Goal: Task Accomplishment & Management: Complete application form

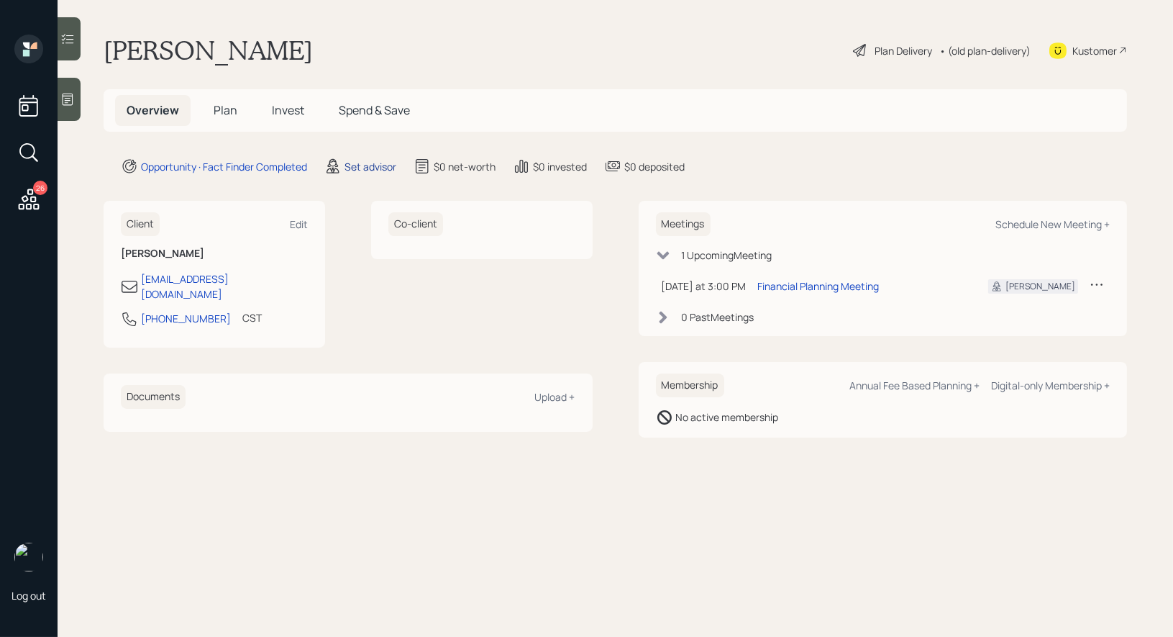
click at [365, 163] on div "Set advisor" at bounding box center [371, 166] width 52 height 15
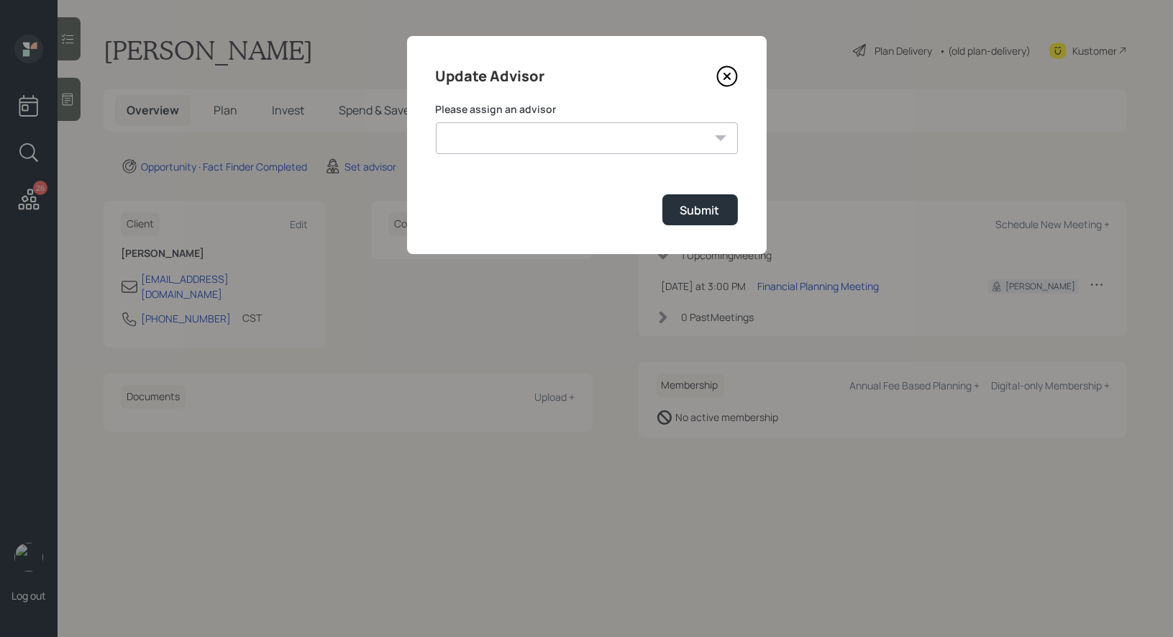
click at [561, 141] on select "Jonah Coleman Tyler End Michael Russo Treva Nostdahl Eric Schwartz James DiStas…" at bounding box center [587, 138] width 302 height 32
select select "8b79112e-3cfb-44f9-89e7-15267fe946c1"
click at [683, 214] on div "Submit" at bounding box center [701, 210] width 40 height 16
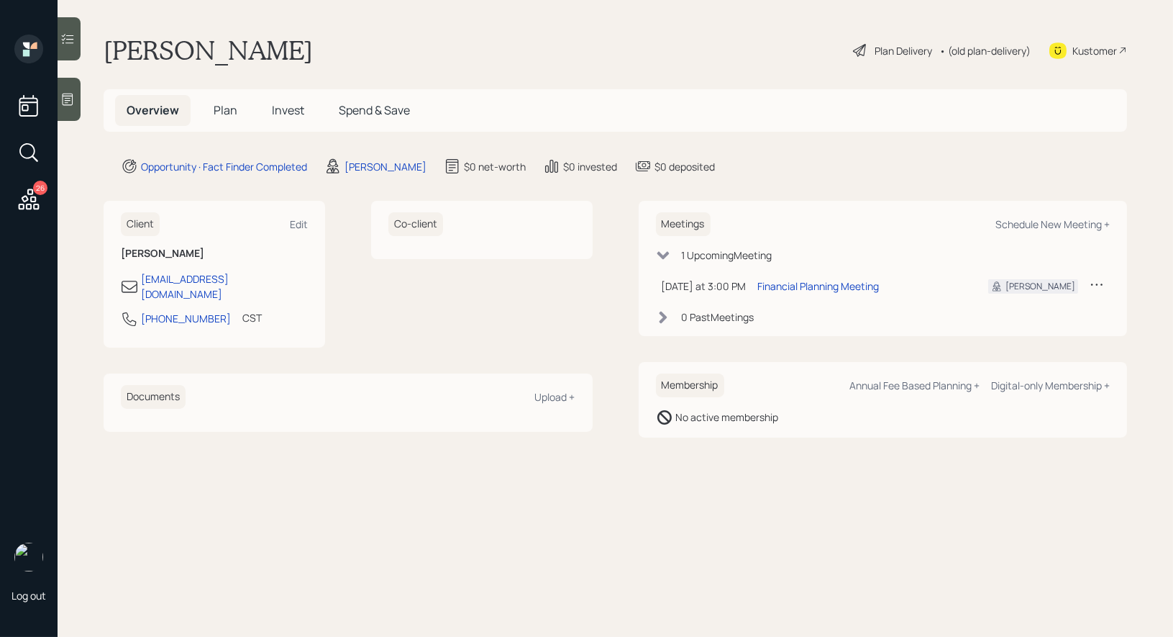
click at [65, 97] on icon at bounding box center [67, 99] width 14 height 14
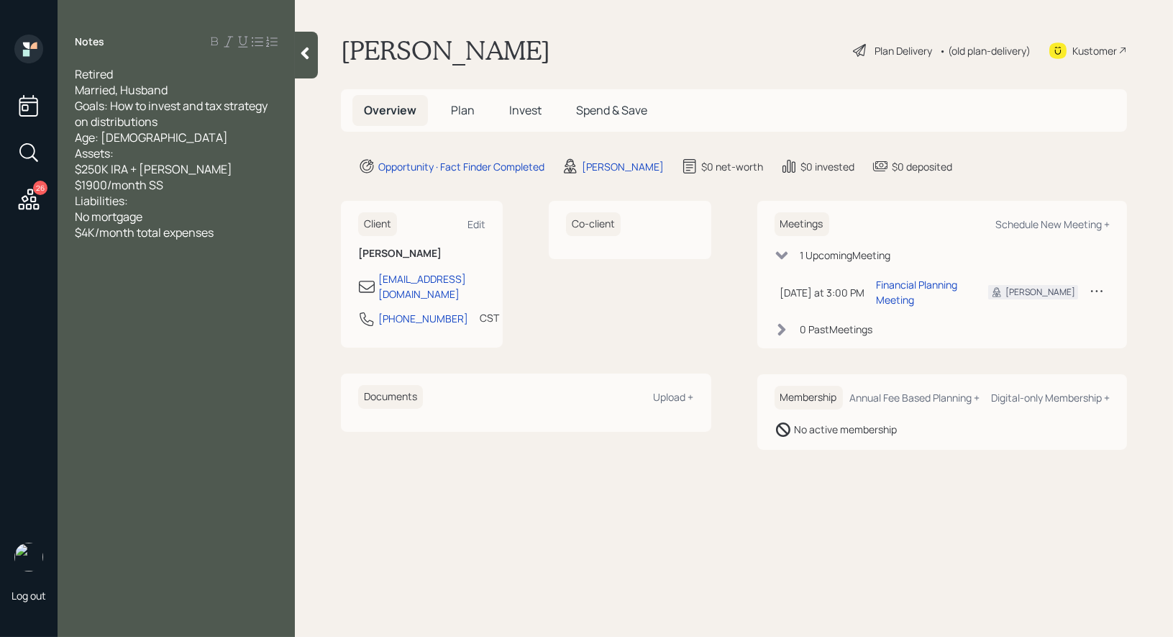
click at [465, 111] on span "Plan" at bounding box center [463, 110] width 24 height 16
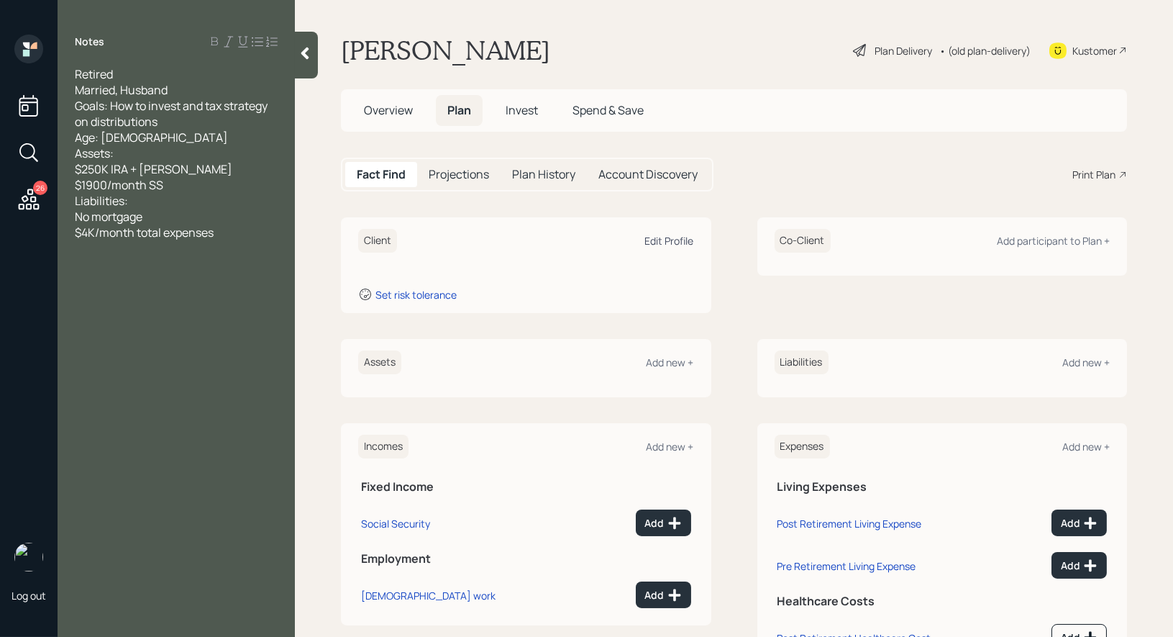
click at [678, 238] on div "Edit Profile" at bounding box center [669, 241] width 49 height 14
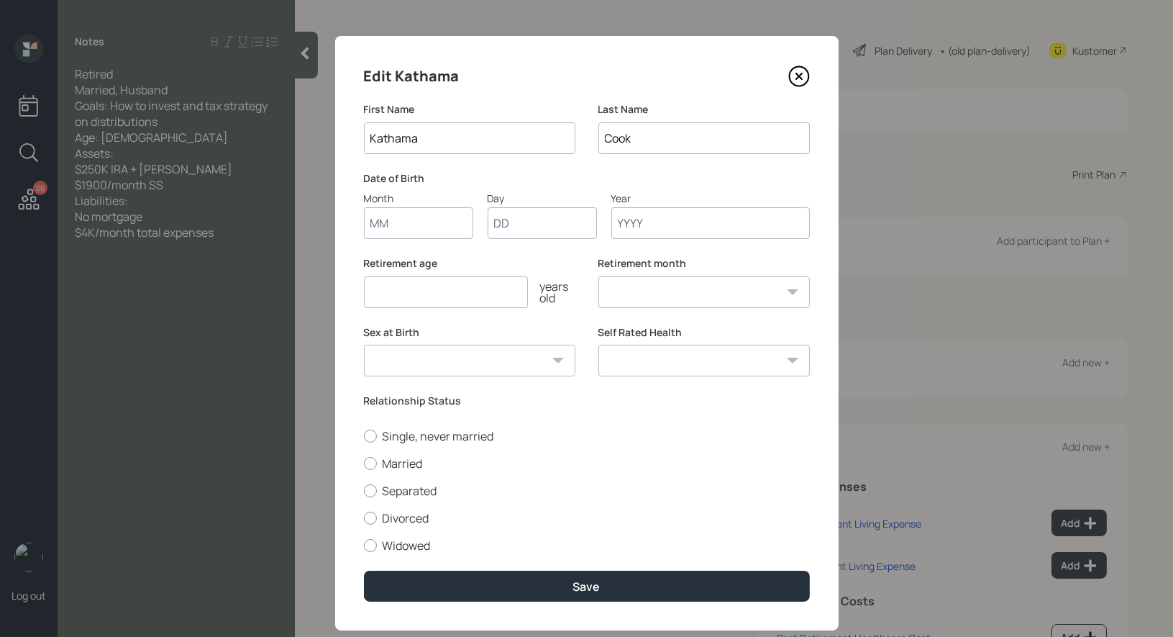
click at [424, 226] on input "Month" at bounding box center [418, 223] width 109 height 32
type input "01"
type input "1965"
select select "1"
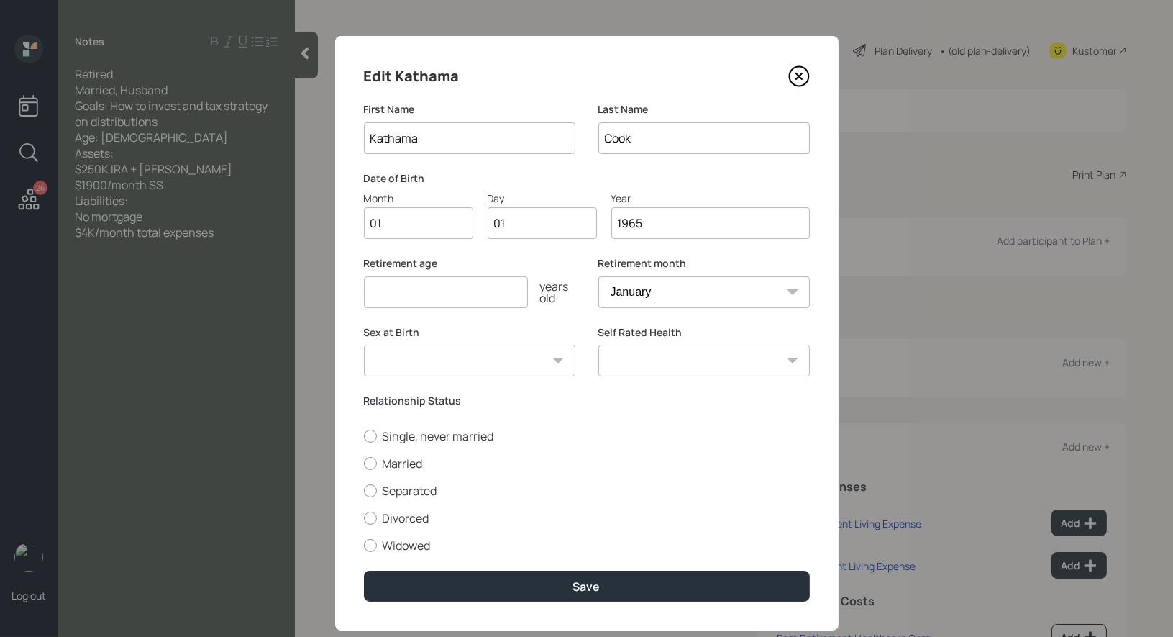
type input "1965"
click at [381, 291] on input "number" at bounding box center [446, 292] width 164 height 32
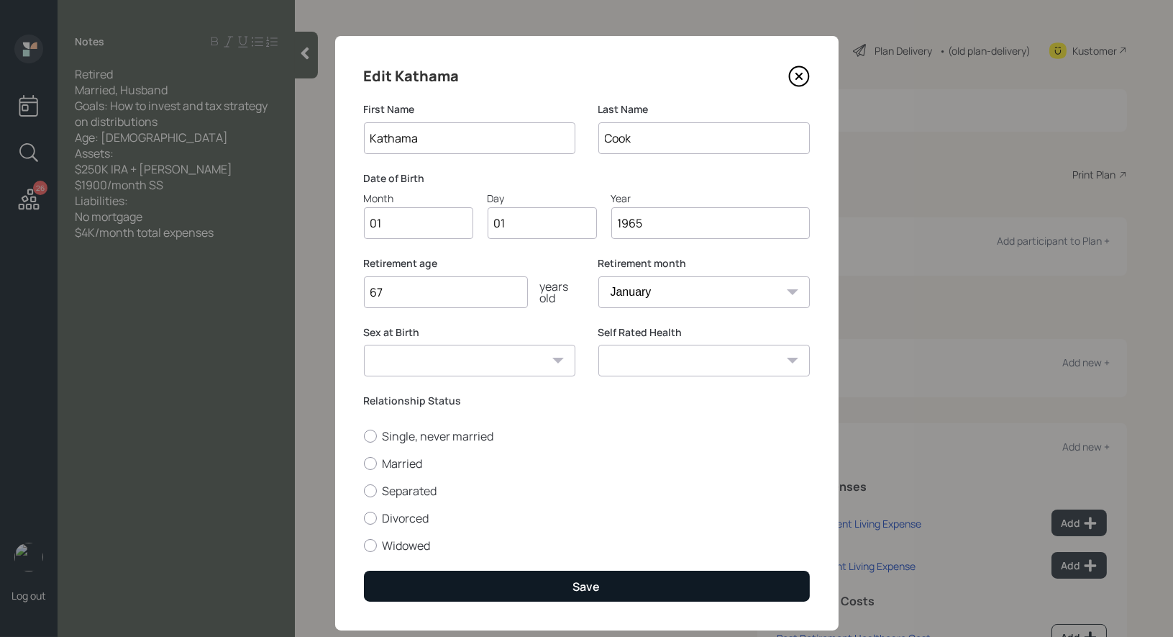
type input "67"
click at [469, 586] on button "Save" at bounding box center [587, 585] width 446 height 31
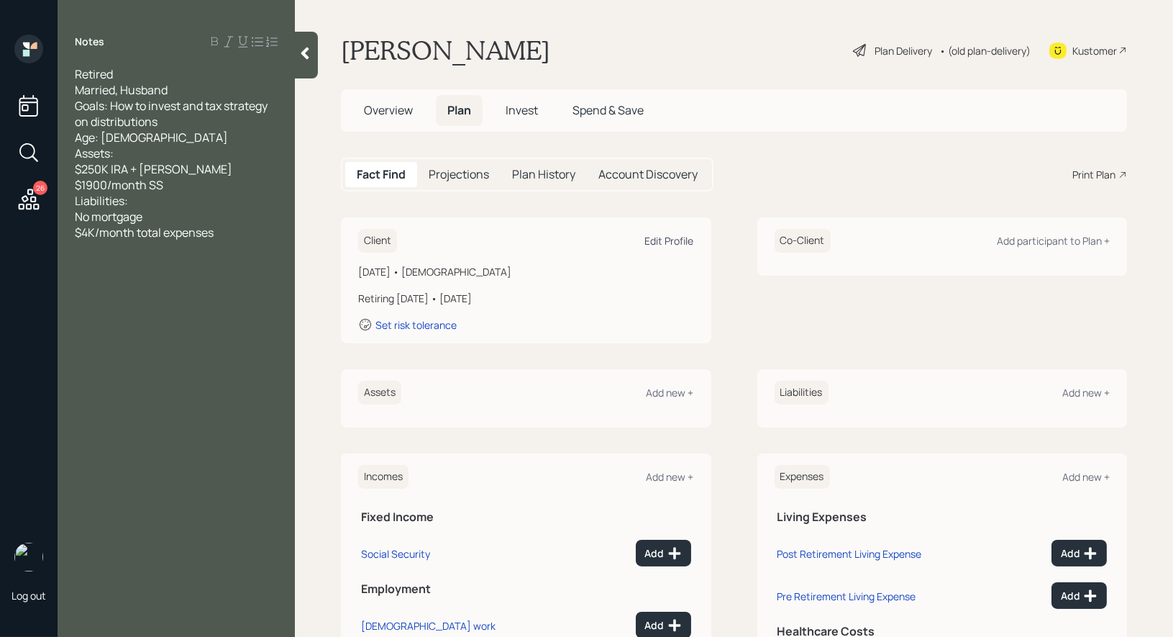
click at [667, 240] on div "Edit Profile" at bounding box center [669, 241] width 49 height 14
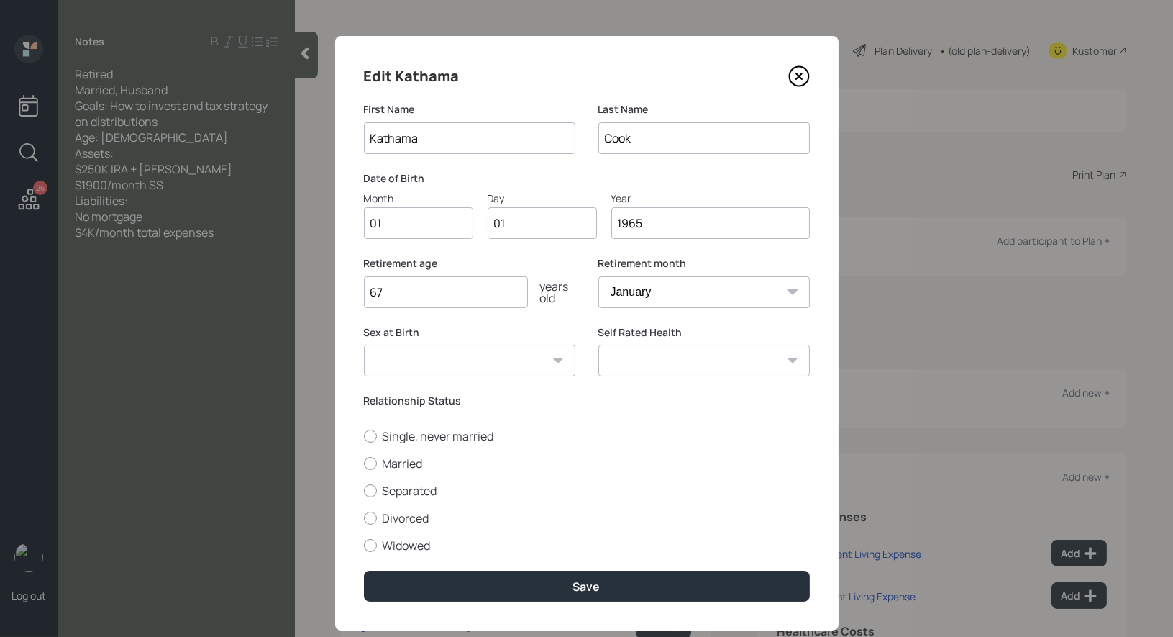
click at [664, 227] on input "1965" at bounding box center [710, 223] width 199 height 32
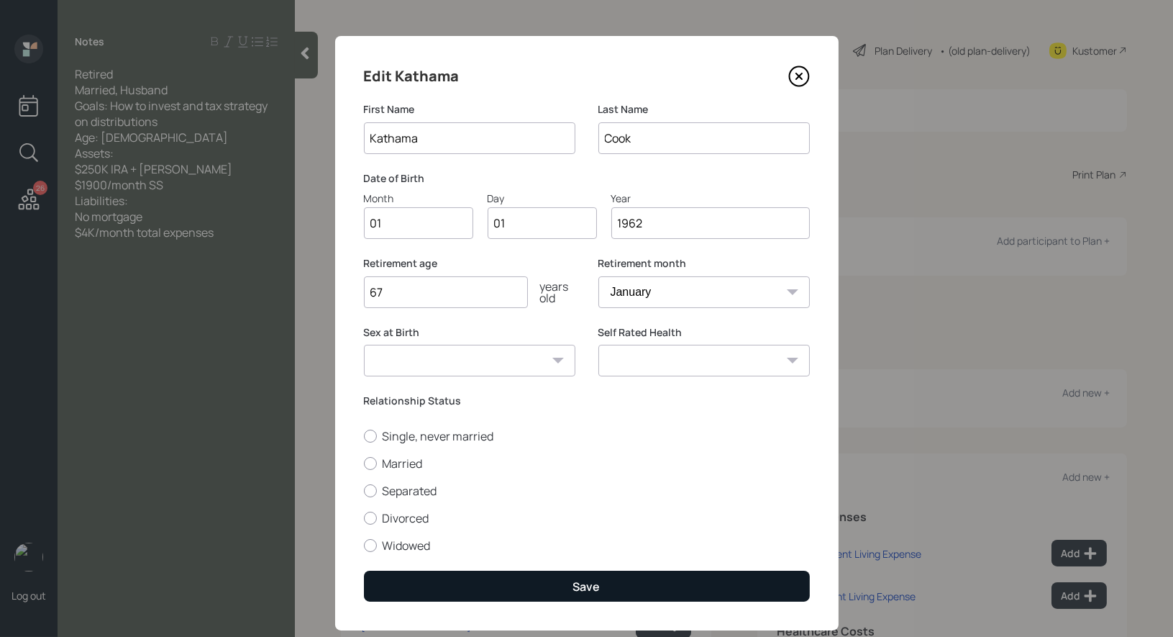
type input "1962"
click at [583, 583] on div "Save" at bounding box center [586, 586] width 27 height 16
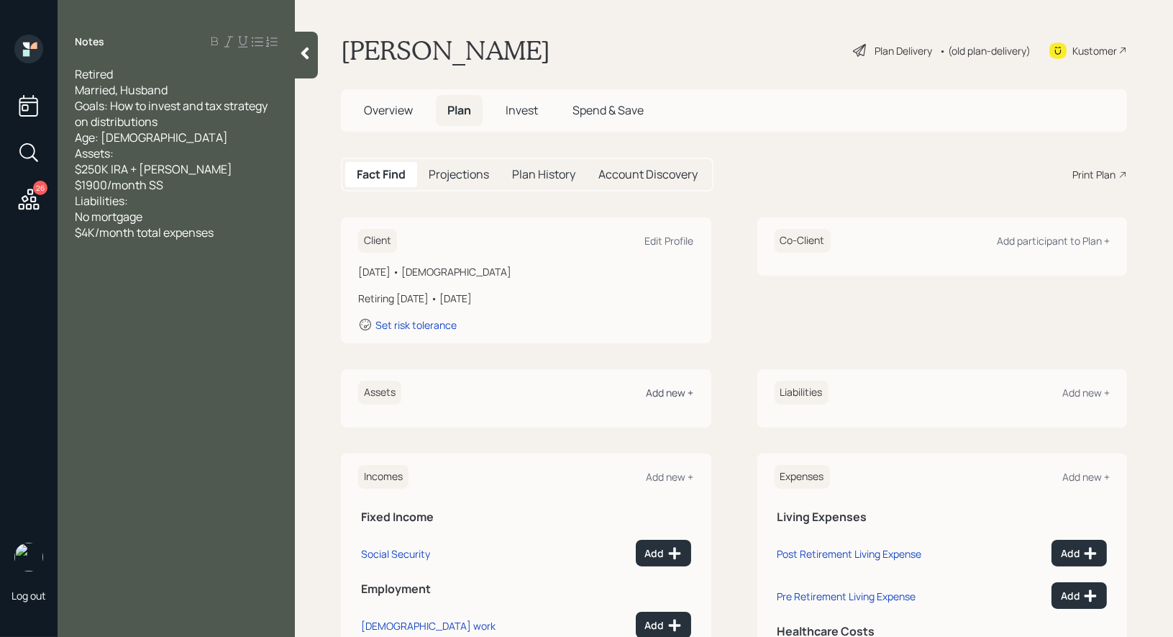
click at [670, 395] on div "Add new +" at bounding box center [670, 393] width 47 height 14
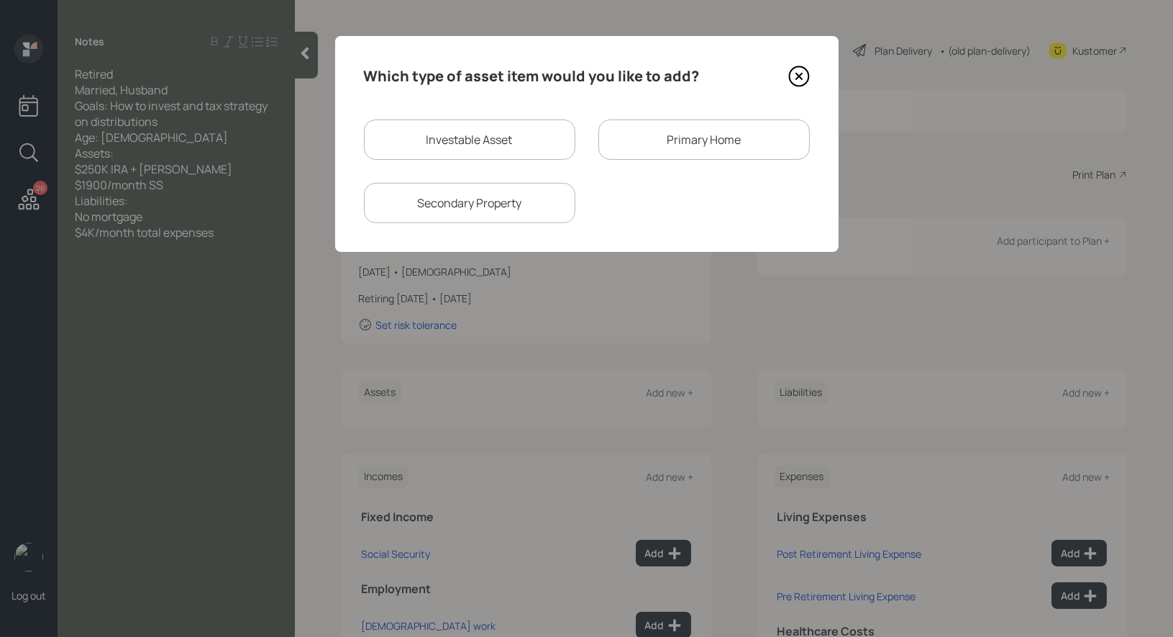
click at [481, 151] on div "Investable Asset" at bounding box center [470, 139] width 212 height 40
select select "taxable"
select select "balanced"
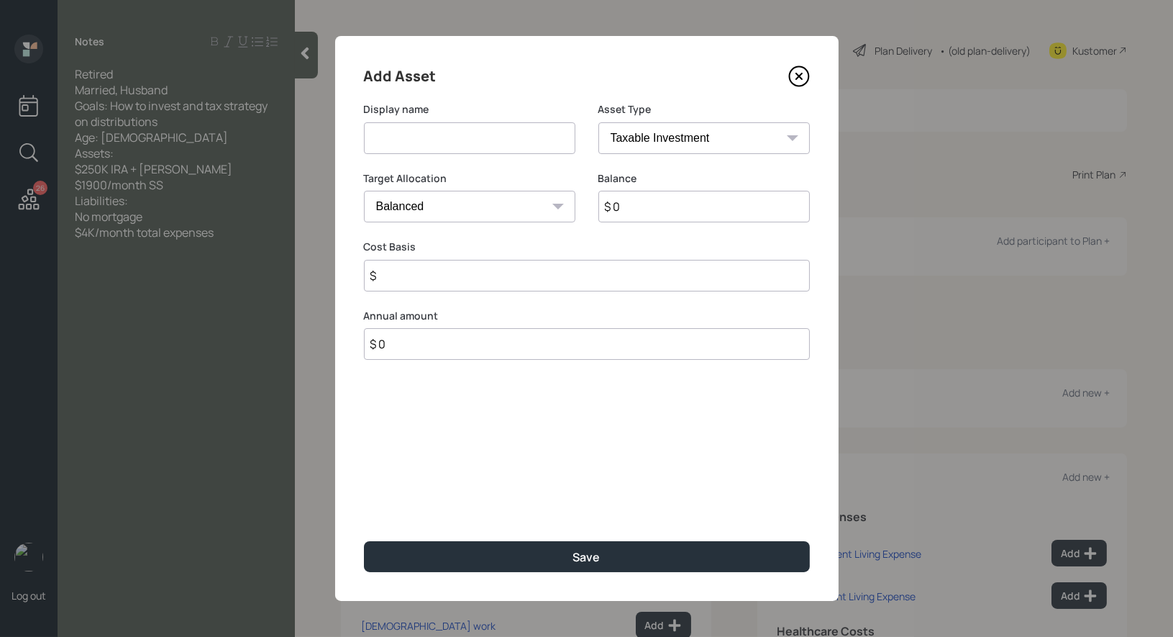
click at [481, 143] on input at bounding box center [470, 138] width 212 height 32
type input "IRA"
click at [744, 135] on select "SEP IRA IRA Roth IRA 401(k) Roth 401(k) 403(b) Roth 403(b) 457(b) Roth 457(b) H…" at bounding box center [705, 138] width 212 height 32
select select "ira"
type input "$"
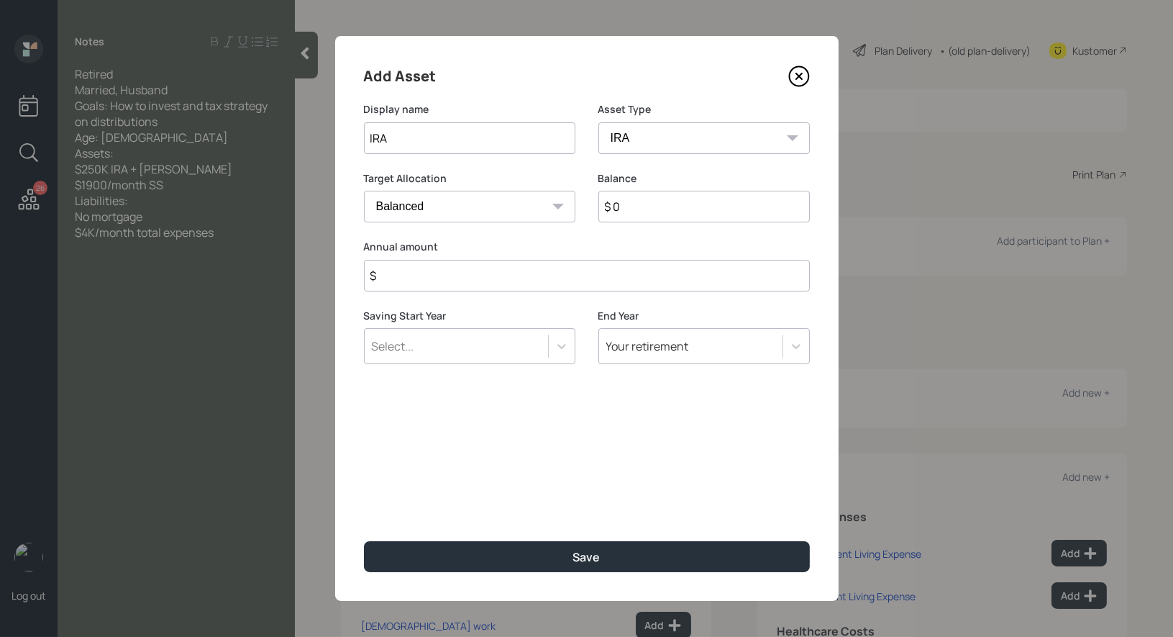
click at [660, 214] on input "$ 0" at bounding box center [705, 207] width 212 height 32
type input "$ 1"
click at [617, 273] on input "$" at bounding box center [587, 276] width 446 height 32
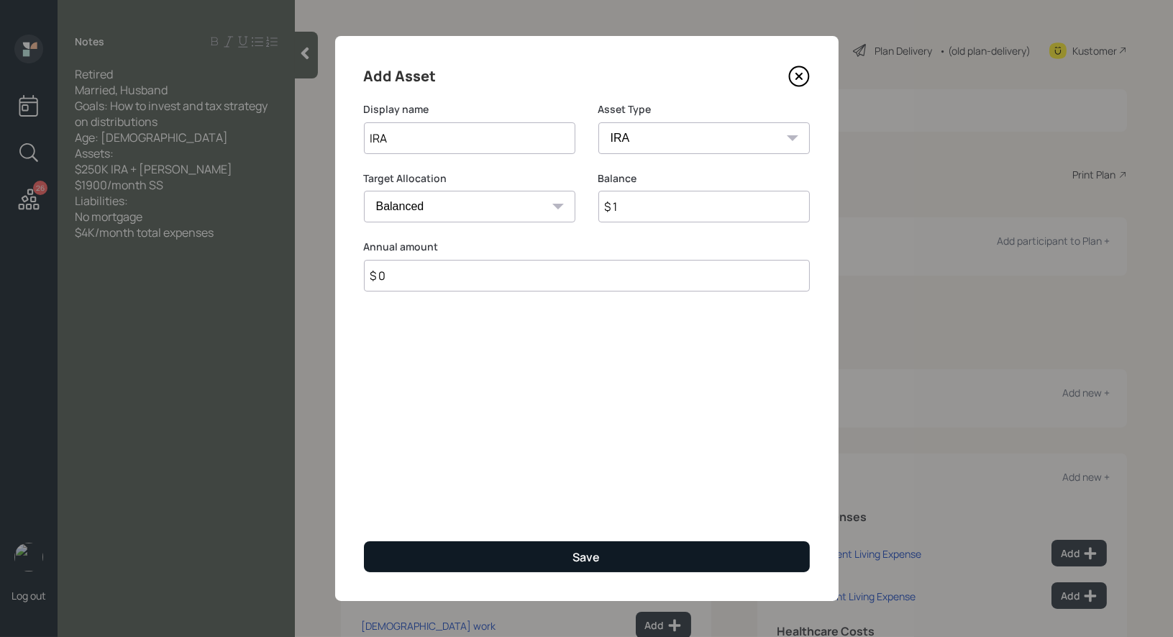
type input "$ 0"
click at [576, 558] on div "Save" at bounding box center [586, 557] width 27 height 16
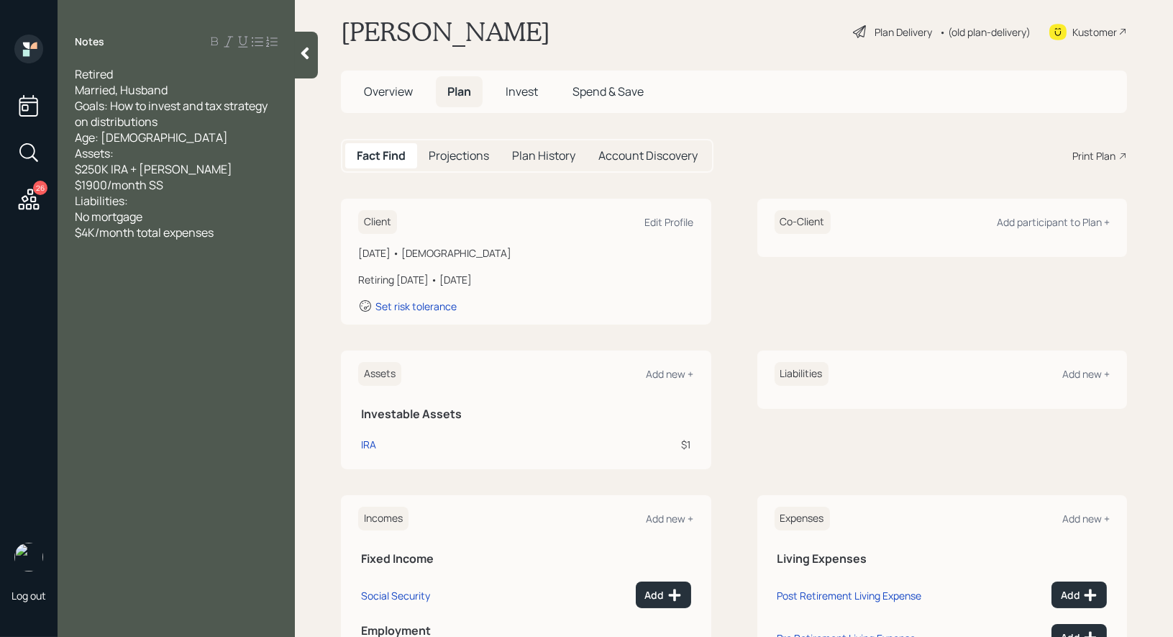
scroll to position [25, 0]
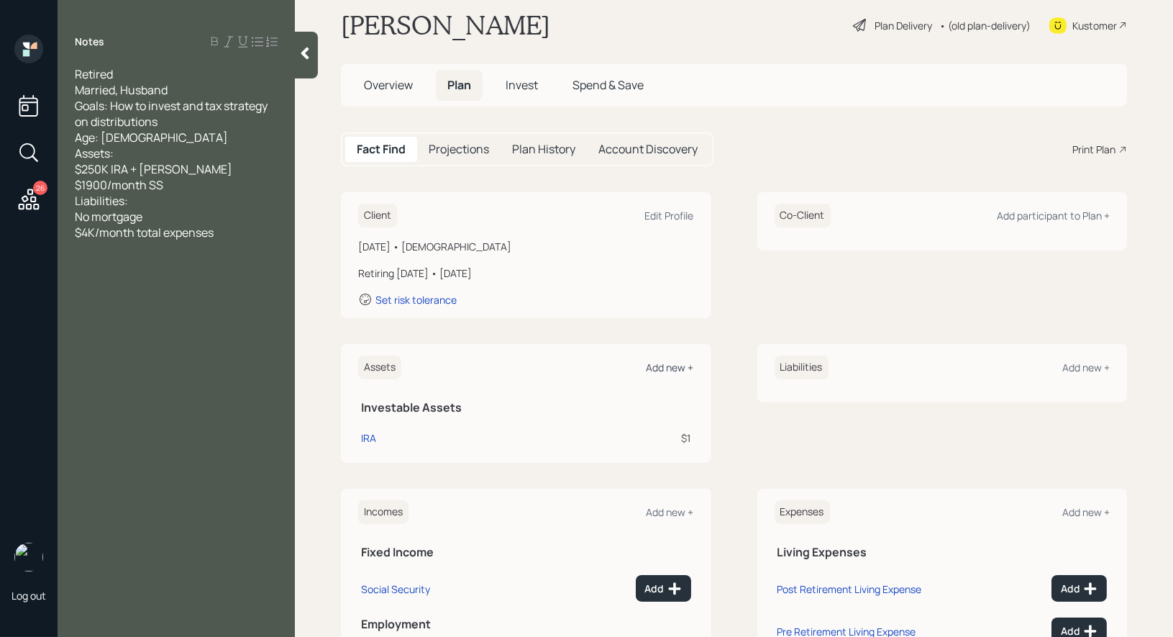
click at [679, 362] on div "Add new +" at bounding box center [670, 367] width 47 height 14
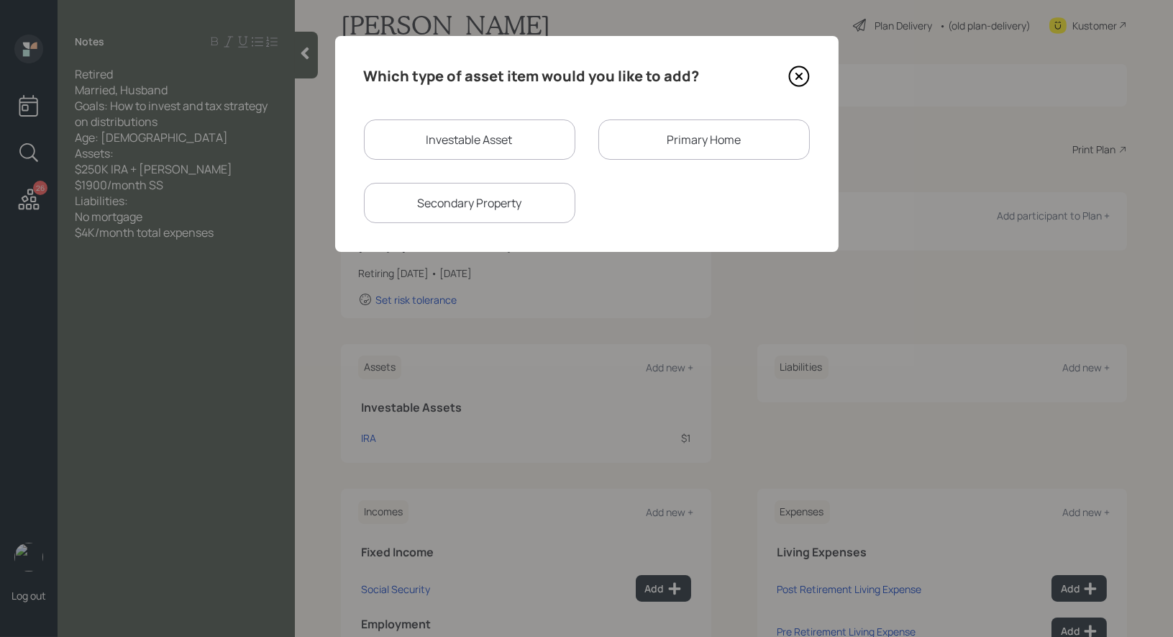
click at [508, 132] on div "Investable Asset" at bounding box center [470, 139] width 212 height 40
select select "taxable"
select select "balanced"
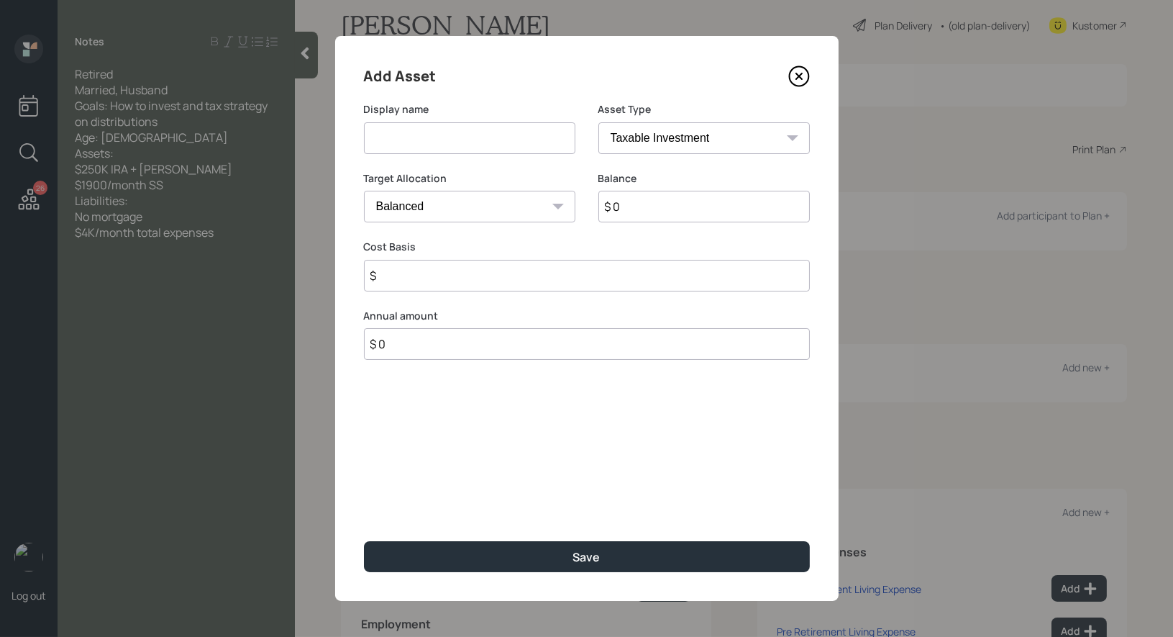
click at [485, 142] on input at bounding box center [470, 138] width 212 height 32
type input "Roth IRA"
click at [642, 137] on select "SEP IRA IRA Roth IRA 401(k) Roth 401(k) 403(b) Roth 403(b) 457(b) Roth 457(b) H…" at bounding box center [705, 138] width 212 height 32
select select "roth_ira"
type input "$"
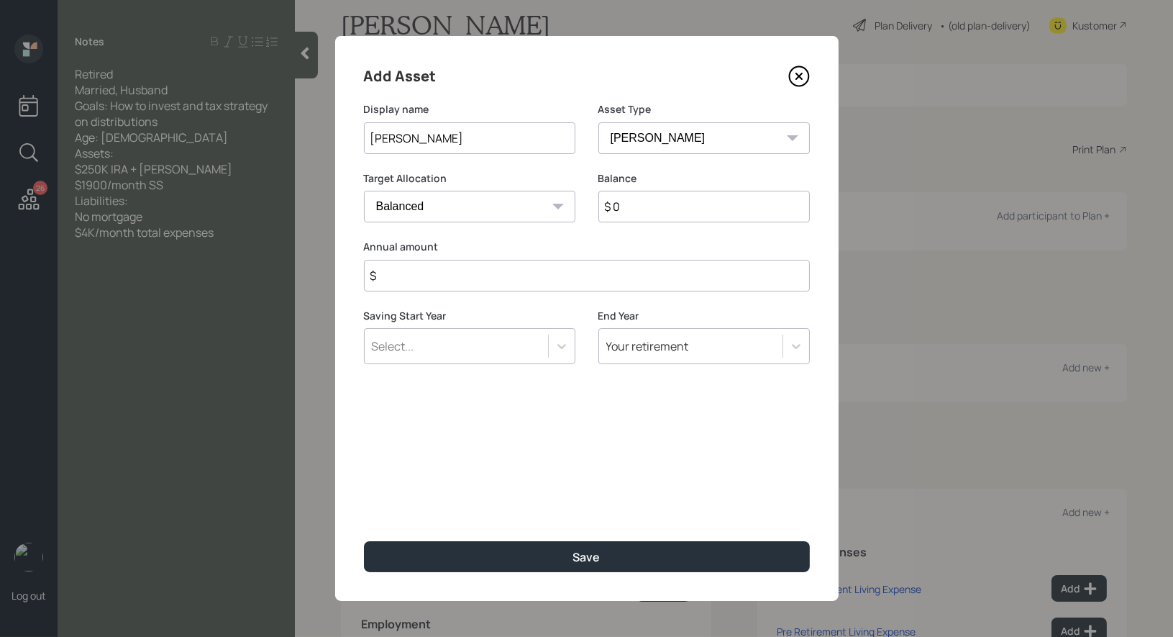
click at [650, 204] on input "$ 0" at bounding box center [705, 207] width 212 height 32
type input "$ 1"
click at [600, 277] on input "$" at bounding box center [587, 276] width 446 height 32
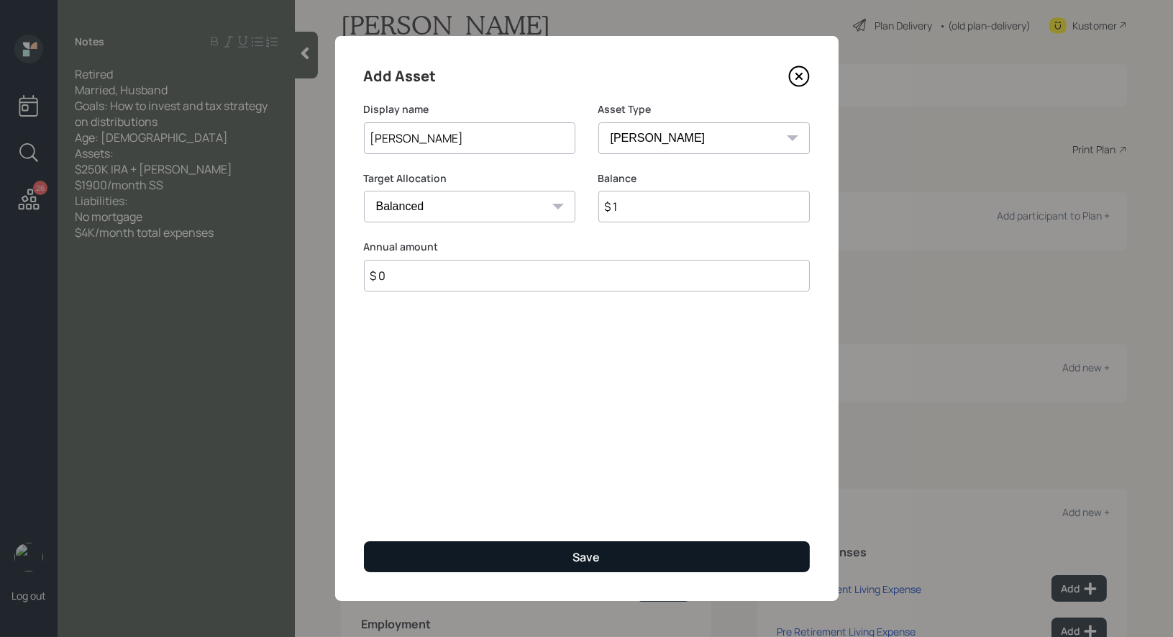
type input "$ 0"
click at [540, 558] on button "Save" at bounding box center [587, 556] width 446 height 31
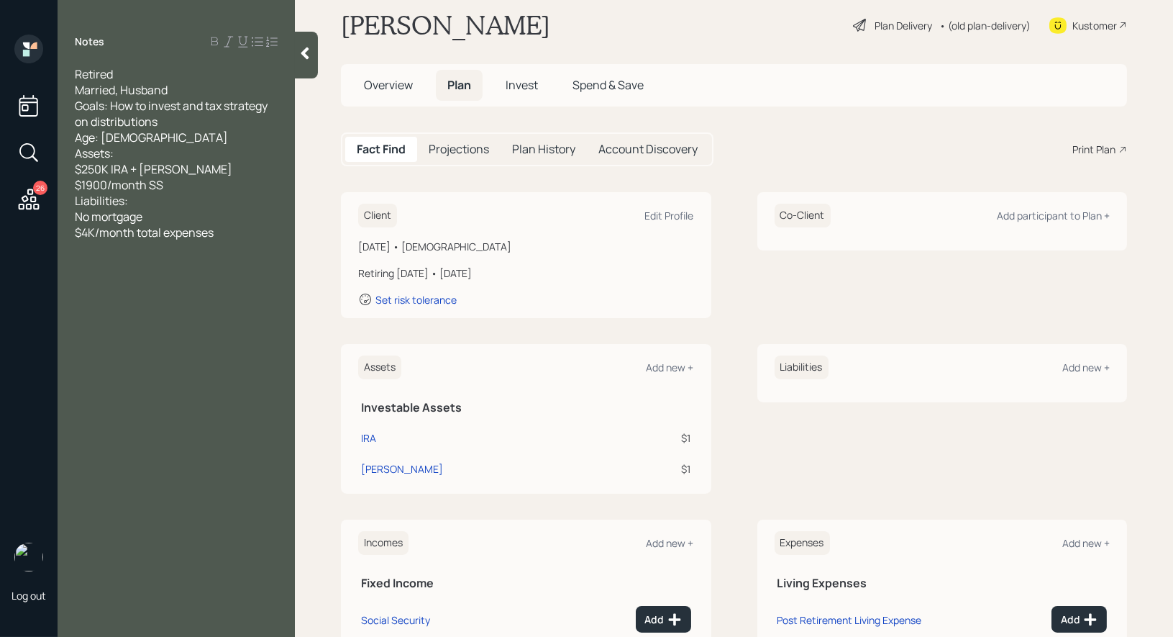
scroll to position [184, 0]
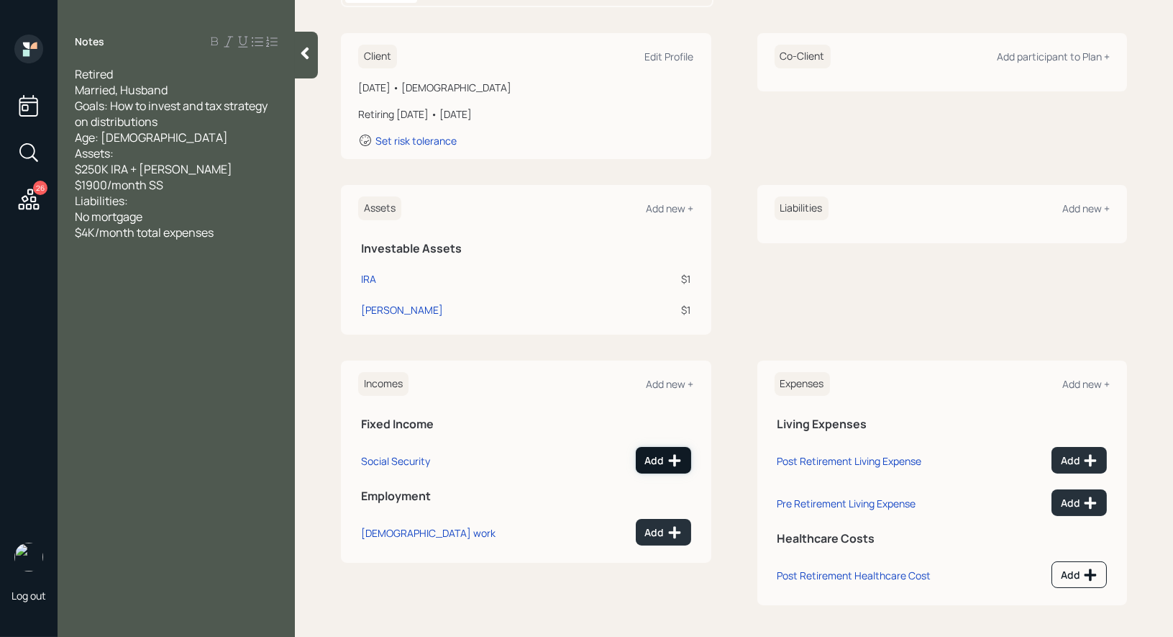
click at [663, 456] on div "Add" at bounding box center [663, 460] width 37 height 14
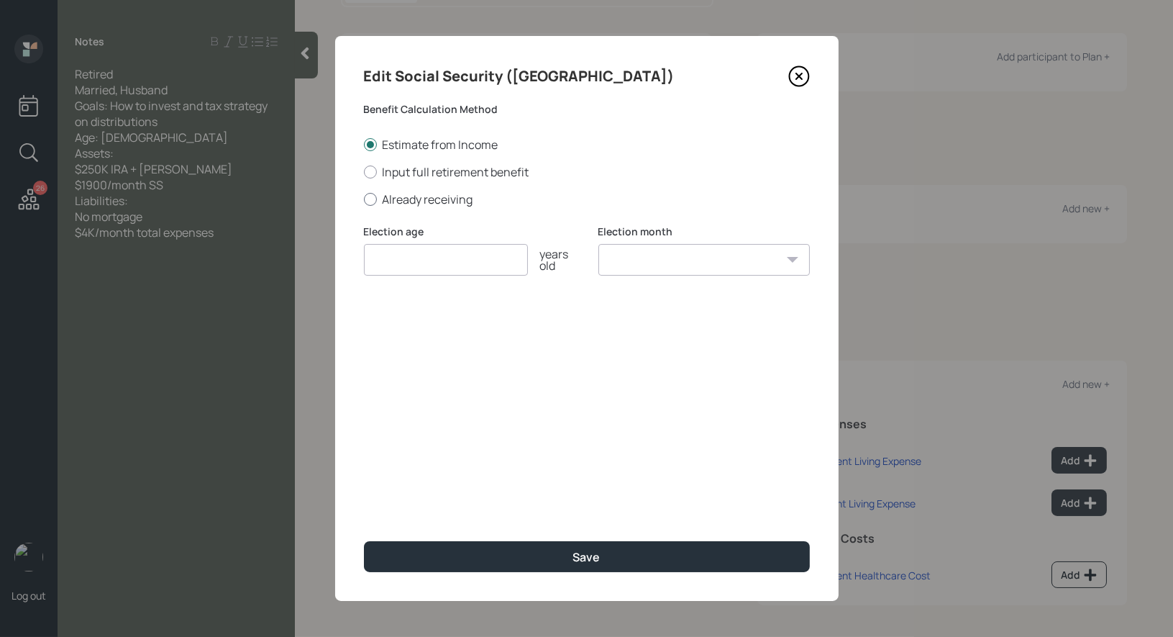
click at [369, 203] on div at bounding box center [370, 199] width 13 height 13
click at [364, 199] on input "Already receiving" at bounding box center [363, 199] width 1 height 1
radio input "true"
click at [409, 268] on input "number" at bounding box center [446, 260] width 164 height 32
type input "62"
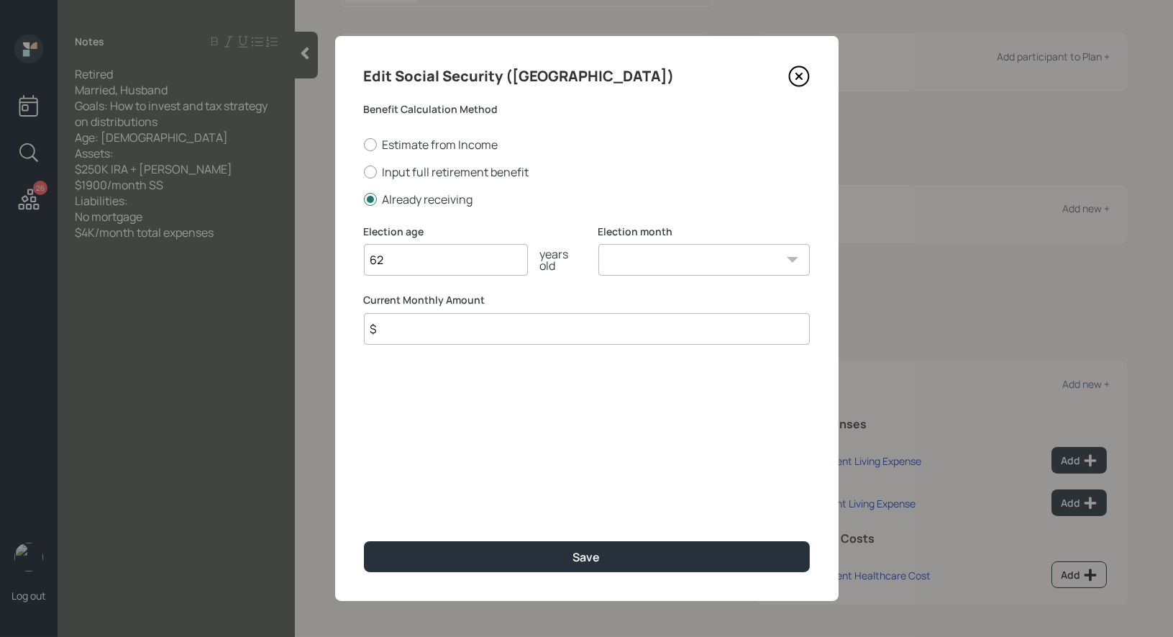
click at [722, 267] on select "January February March April May June July August September October November De…" at bounding box center [705, 260] width 212 height 32
select select "1"
click at [598, 336] on input "$" at bounding box center [587, 329] width 446 height 32
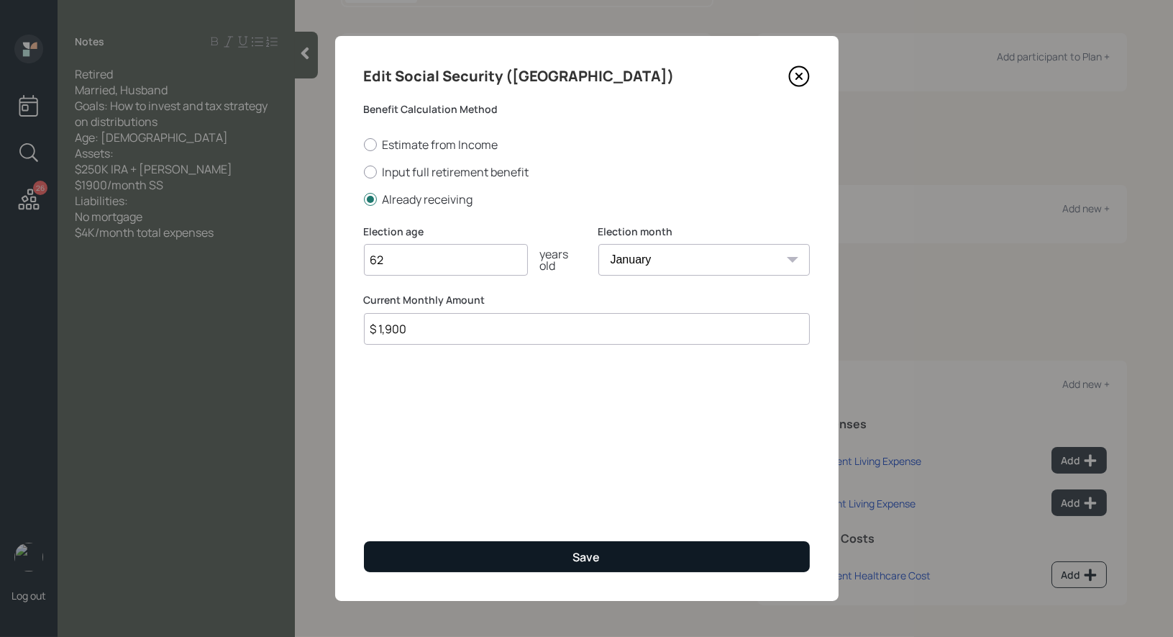
type input "$ 1,900"
click at [542, 556] on button "Save" at bounding box center [587, 556] width 446 height 31
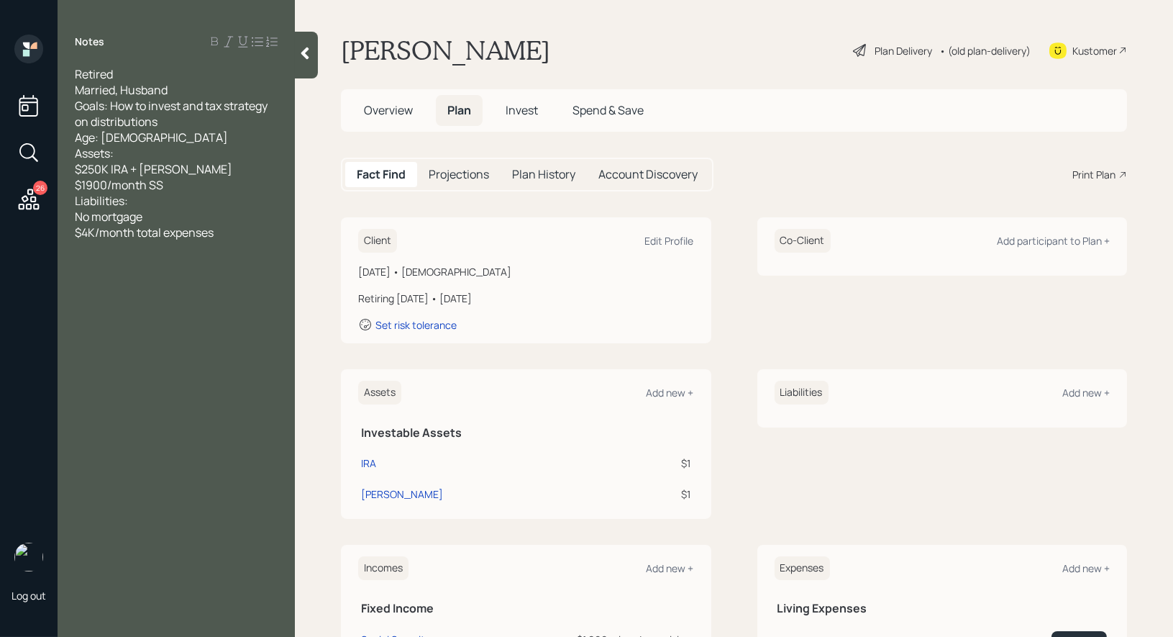
click at [305, 58] on icon at bounding box center [305, 53] width 14 height 14
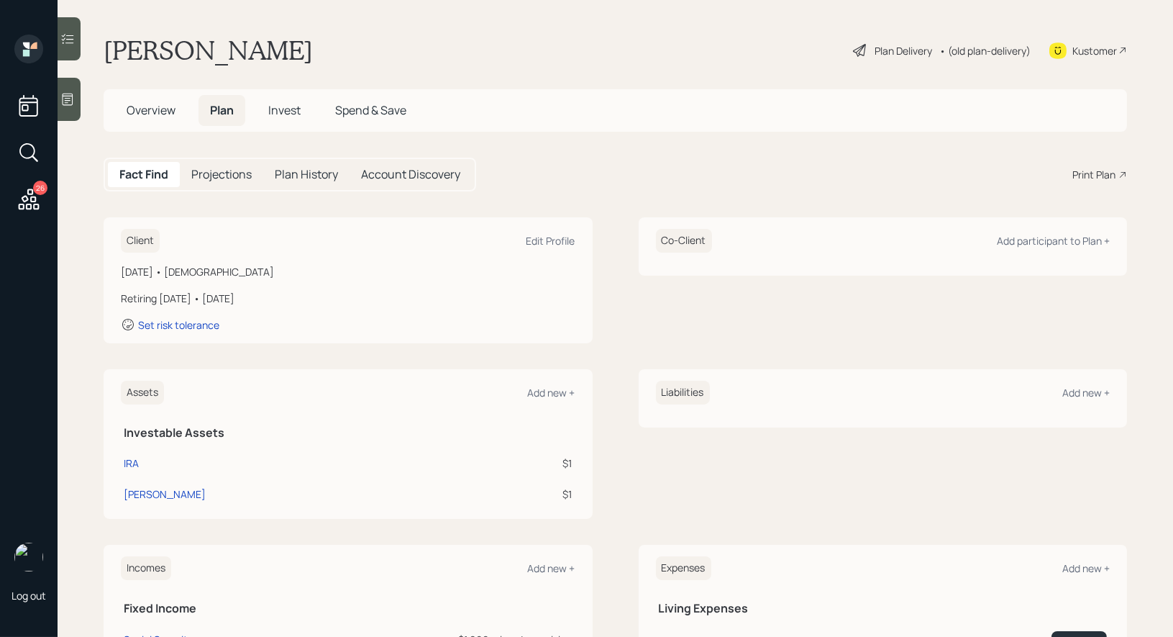
click at [891, 47] on div "Plan Delivery" at bounding box center [904, 50] width 58 height 15
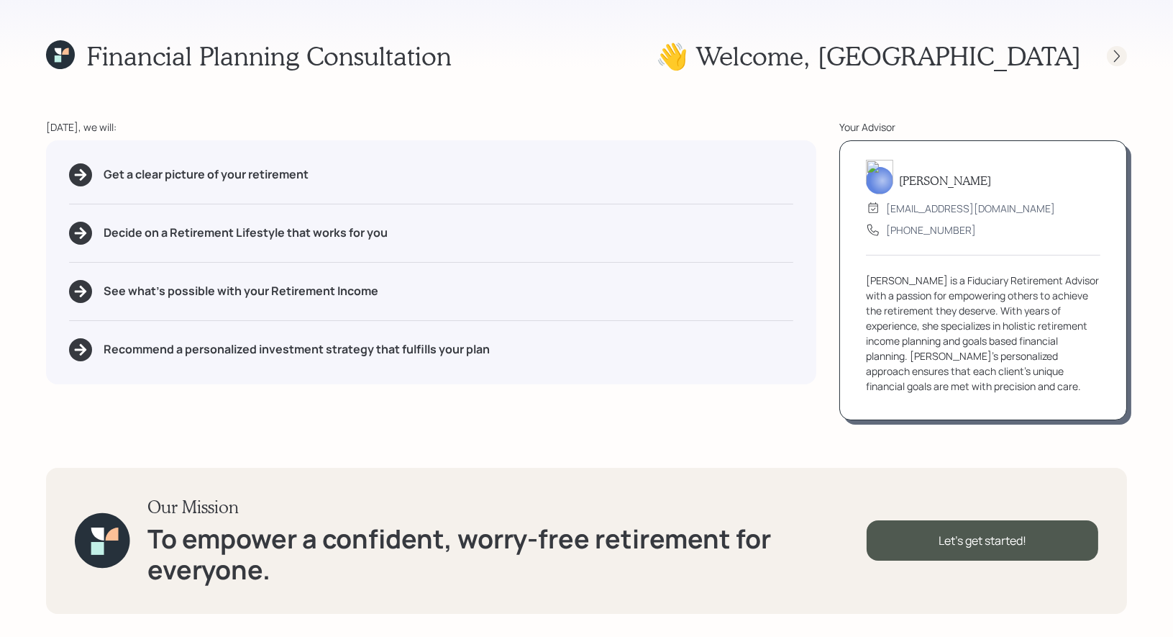
click at [1123, 56] on icon at bounding box center [1117, 56] width 14 height 14
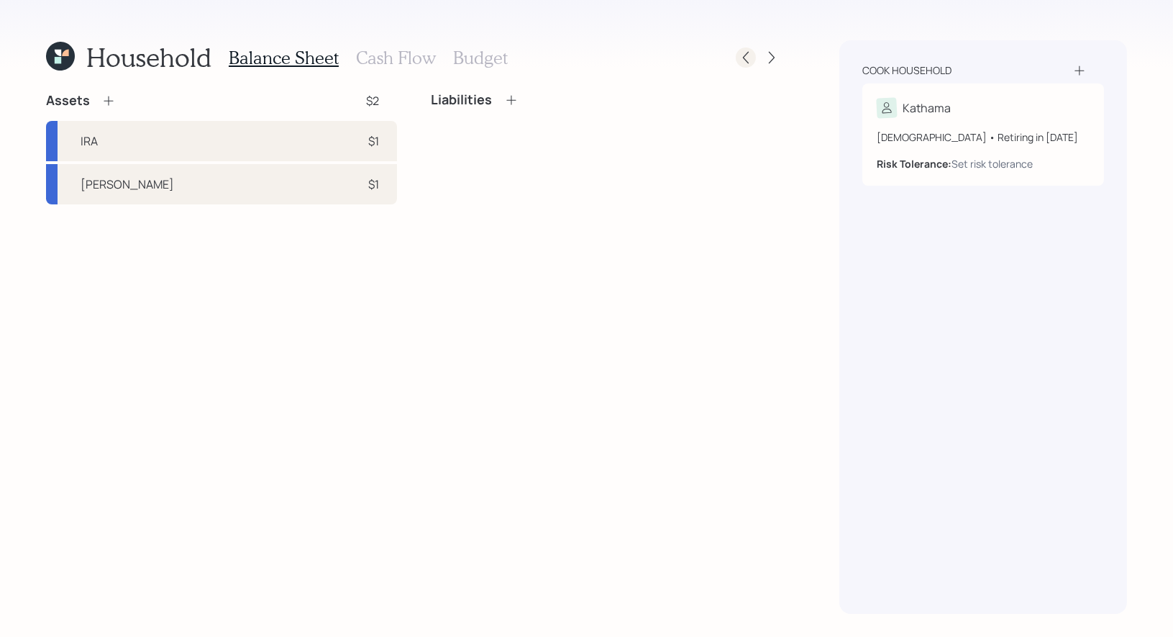
click at [742, 55] on icon at bounding box center [746, 57] width 14 height 14
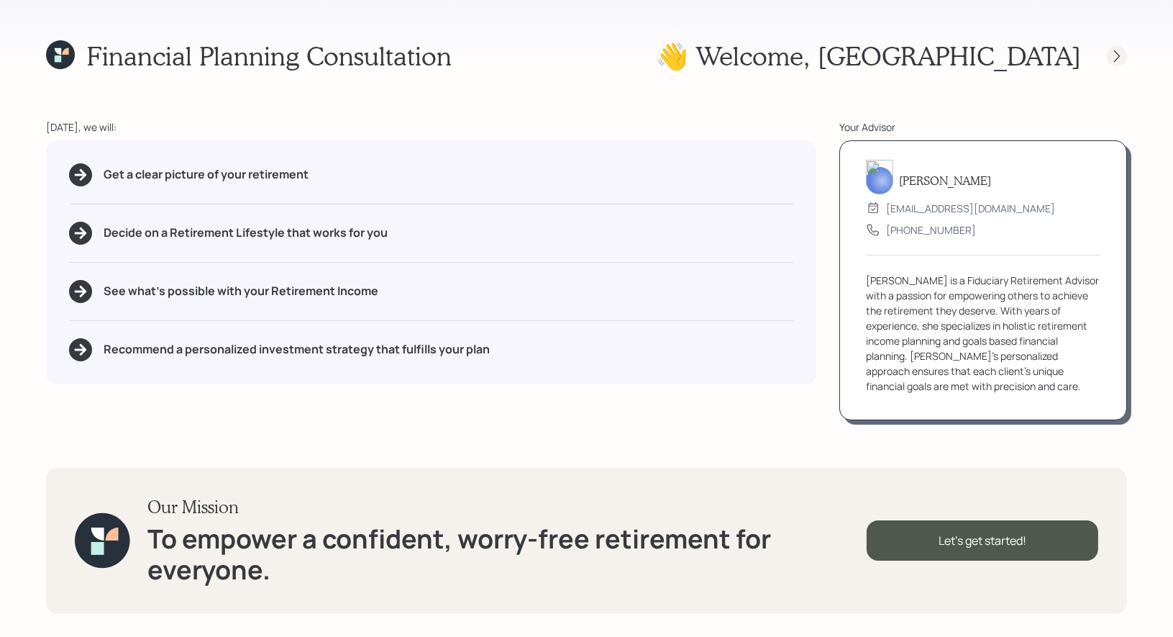
click at [1122, 57] on icon at bounding box center [1117, 56] width 14 height 14
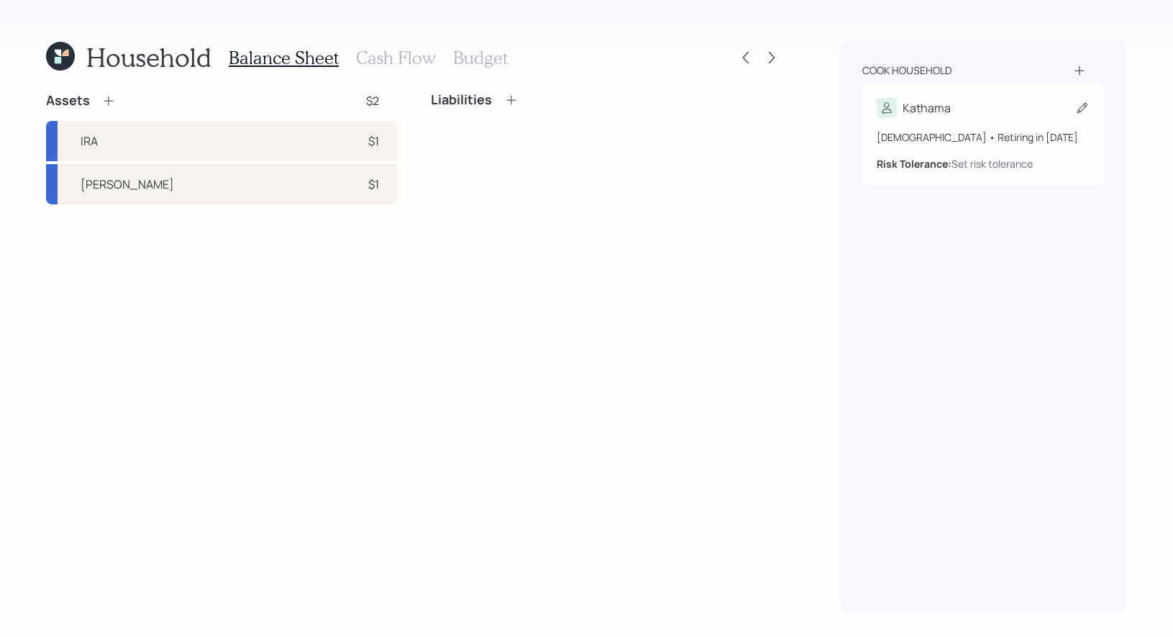
click at [1079, 105] on icon at bounding box center [1082, 108] width 14 height 14
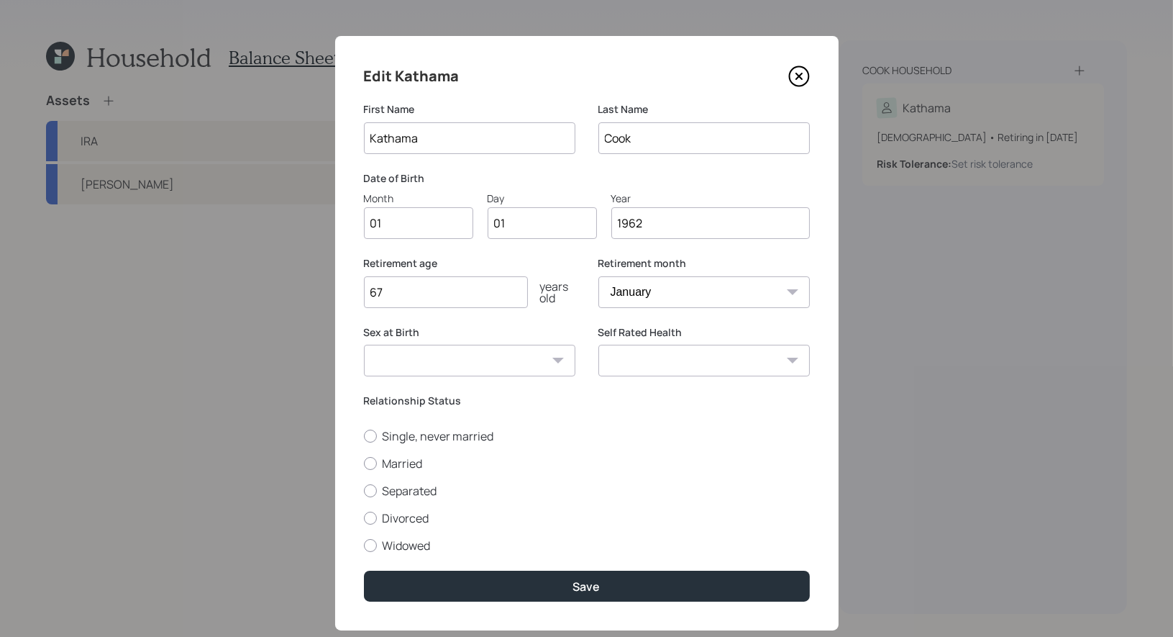
click at [432, 298] on input "67" at bounding box center [446, 292] width 164 height 32
type input "62"
click at [370, 463] on div at bounding box center [370, 463] width 13 height 13
click at [364, 463] on input "Married" at bounding box center [363, 463] width 1 height 1
radio input "true"
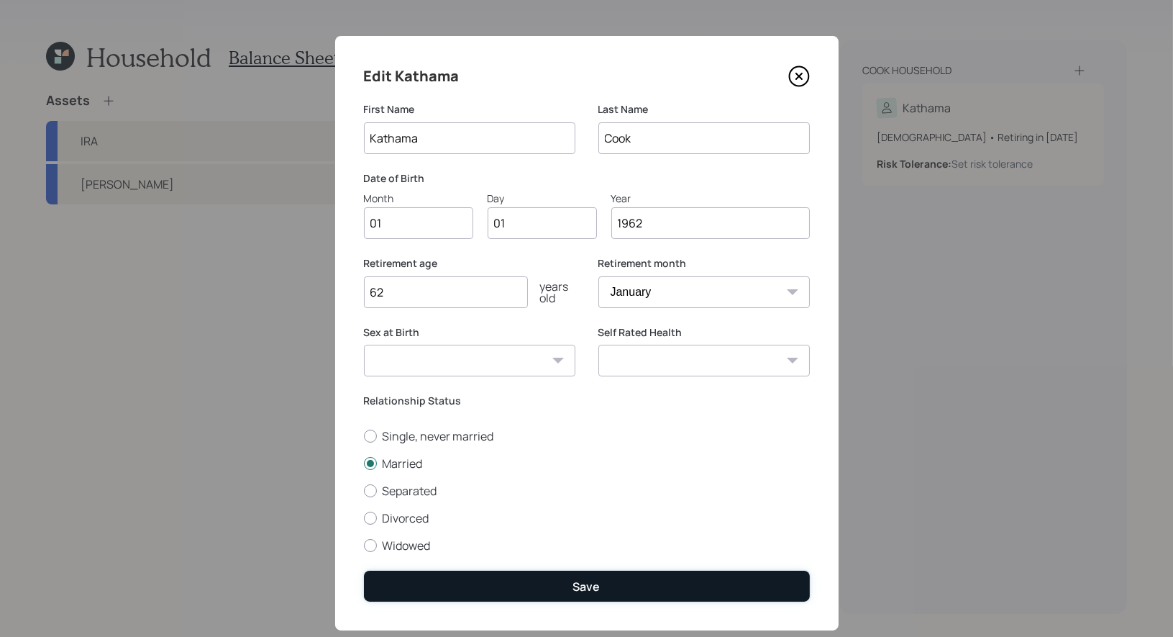
click at [483, 591] on button "Save" at bounding box center [587, 585] width 446 height 31
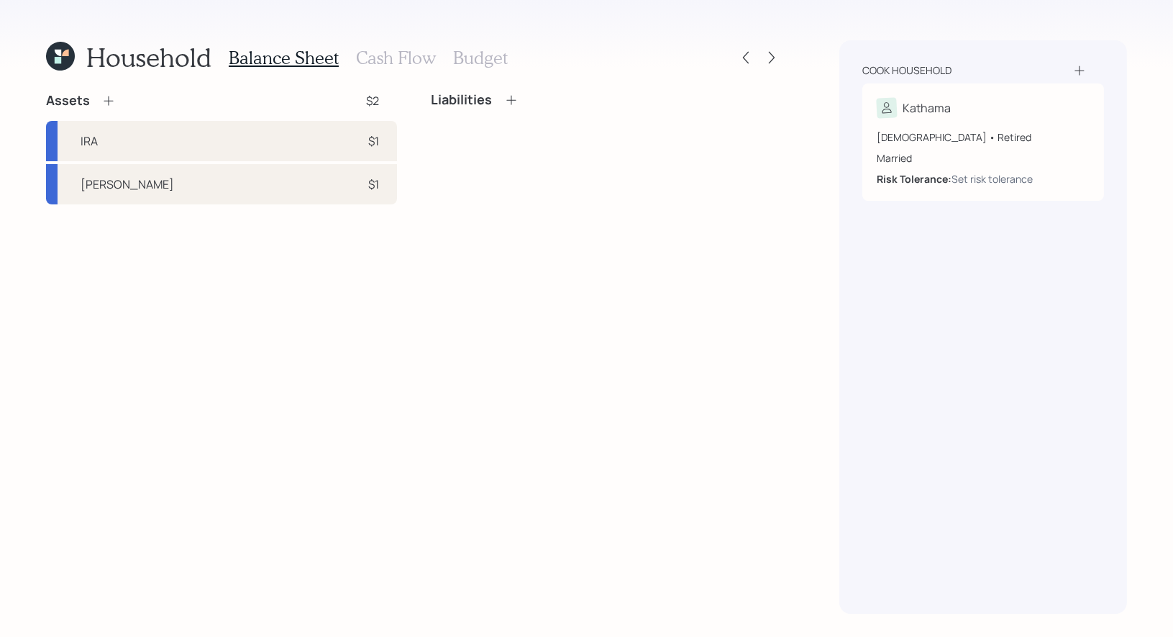
click at [108, 100] on icon at bounding box center [108, 101] width 14 height 14
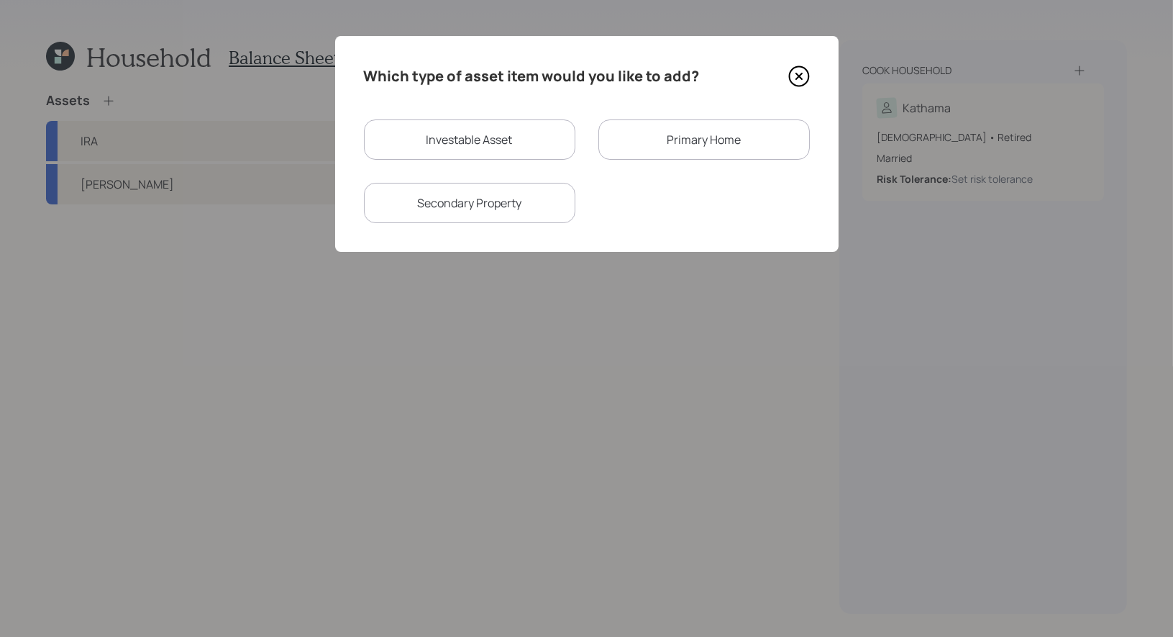
click at [447, 146] on div "Investable Asset" at bounding box center [470, 139] width 212 height 40
select select "taxable"
select select "balanced"
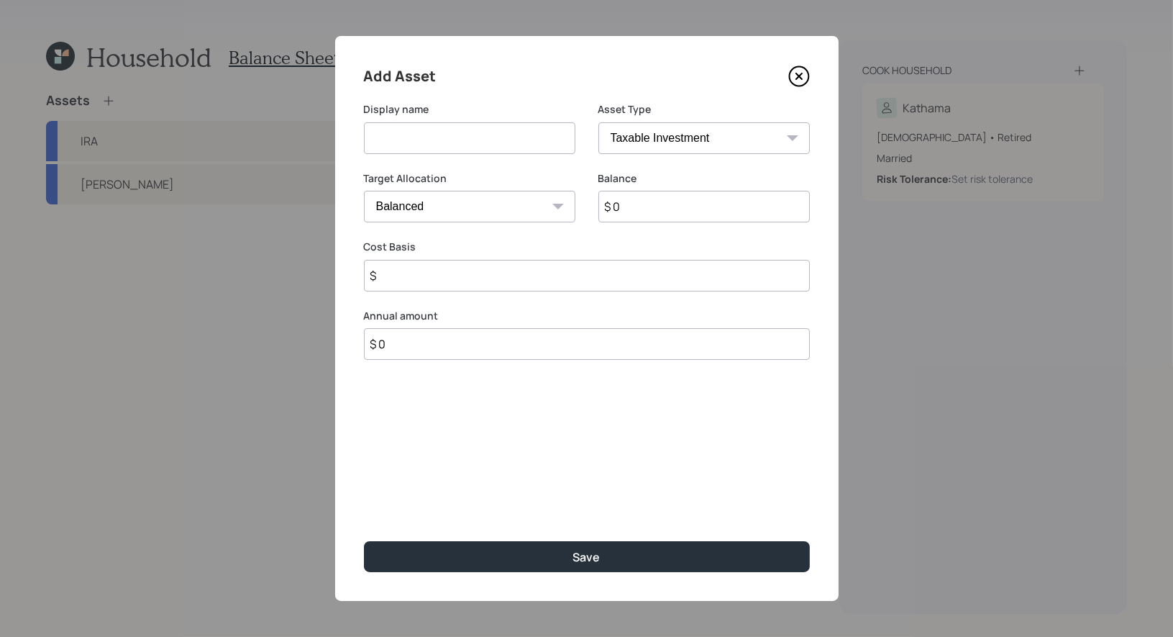
click at [472, 145] on input at bounding box center [470, 138] width 212 height 32
type input "Former 401k"
click at [746, 135] on select "SEP IRA IRA Roth IRA 401(k) Roth 401(k) 403(b) Roth 403(b) 457(b) Roth 457(b) H…" at bounding box center [705, 138] width 212 height 32
select select "company_sponsored"
click at [666, 212] on input "$ 0" at bounding box center [705, 207] width 212 height 32
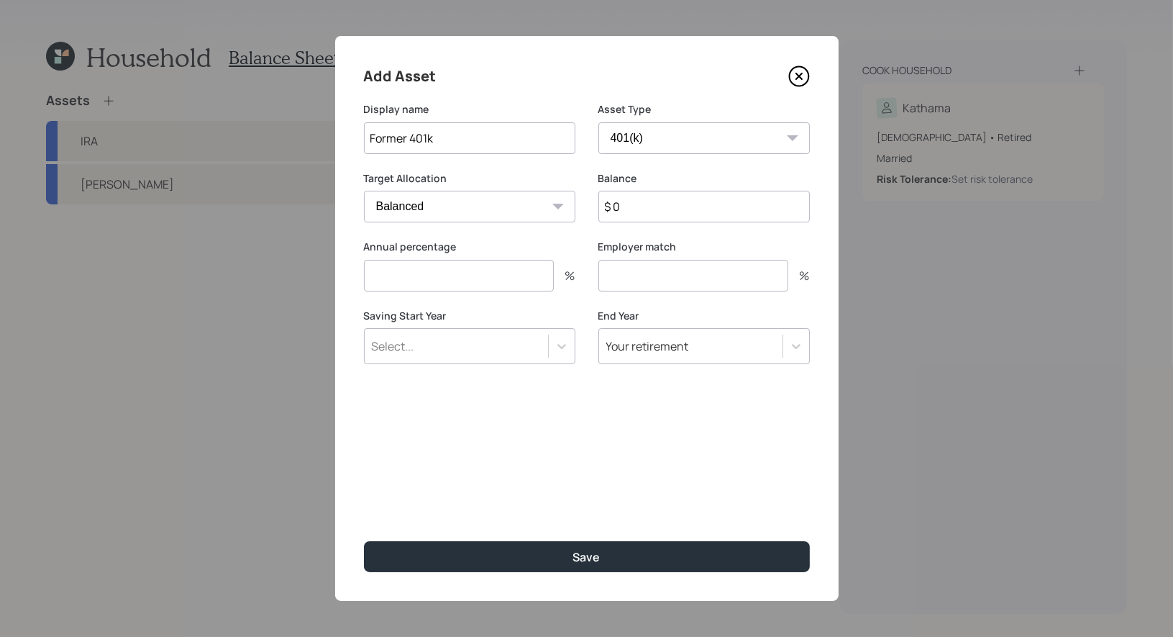
click at [666, 212] on input "$ 0" at bounding box center [705, 207] width 212 height 32
type input "$ 150,000"
click at [464, 283] on input "number" at bounding box center [459, 276] width 190 height 32
type input "0"
click at [632, 276] on input "number" at bounding box center [694, 276] width 190 height 32
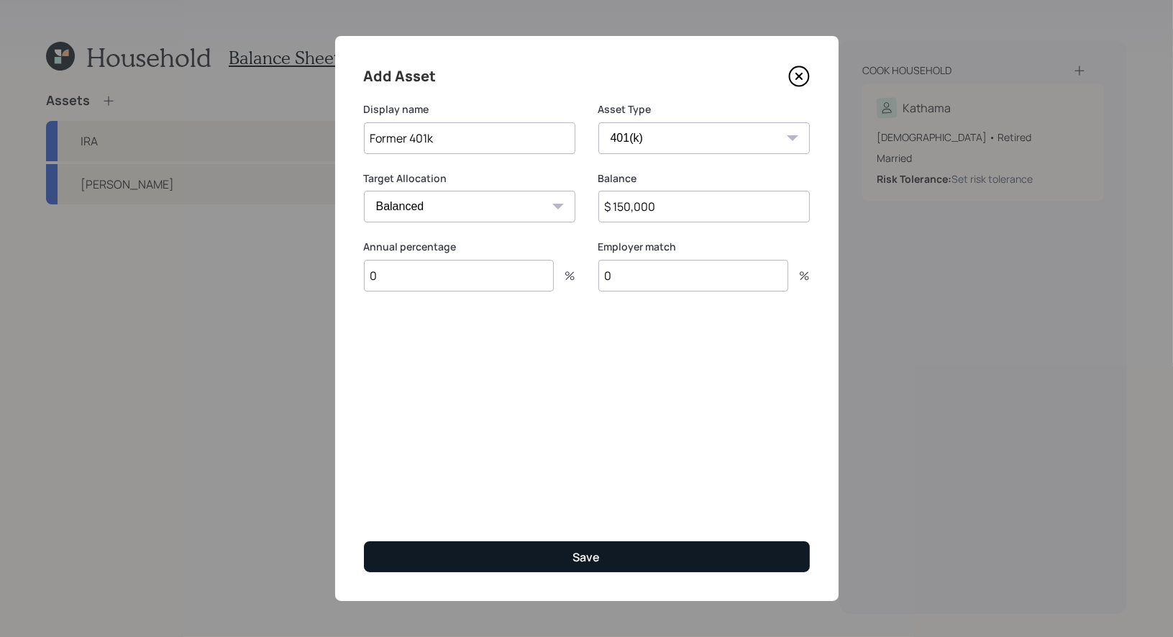
type input "0"
click at [499, 567] on button "Save" at bounding box center [587, 556] width 446 height 31
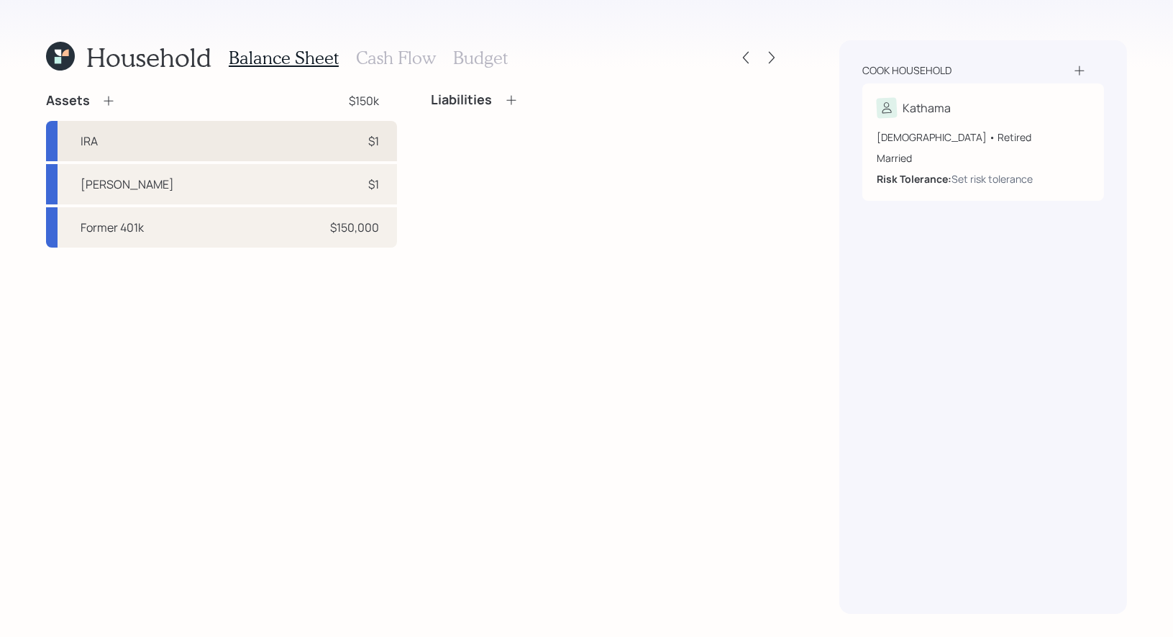
click at [106, 141] on div "IRA $1" at bounding box center [221, 141] width 351 height 40
select select "ira"
select select "balanced"
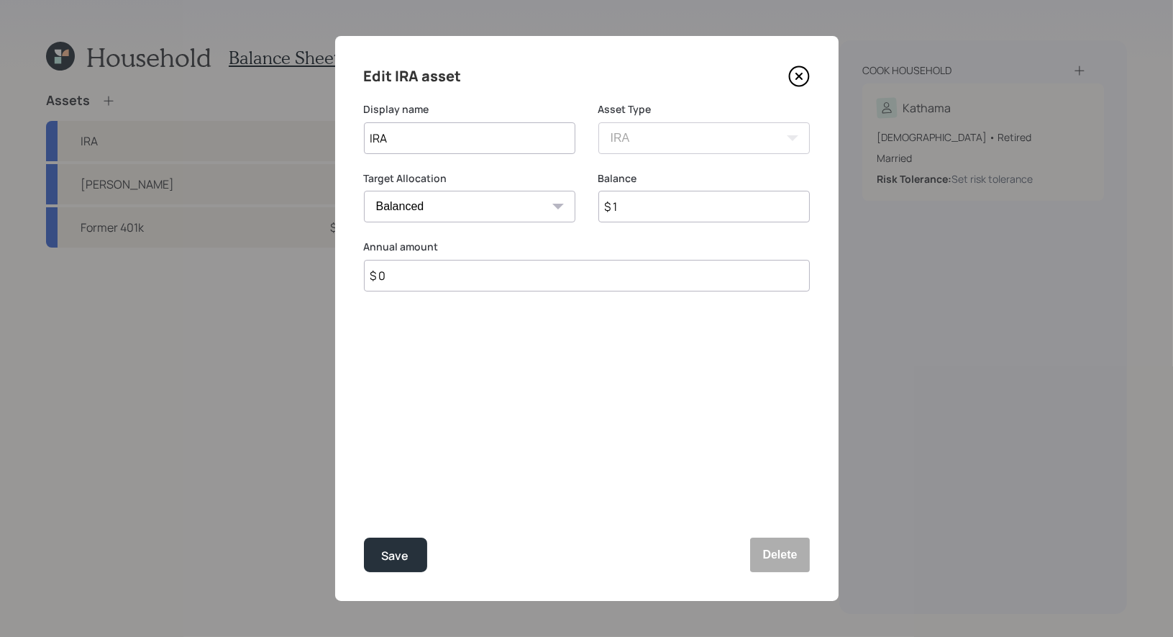
click at [489, 147] on input "IRA" at bounding box center [470, 138] width 212 height 32
type input "ESOP"
click at [683, 212] on input "$ 1" at bounding box center [705, 207] width 212 height 32
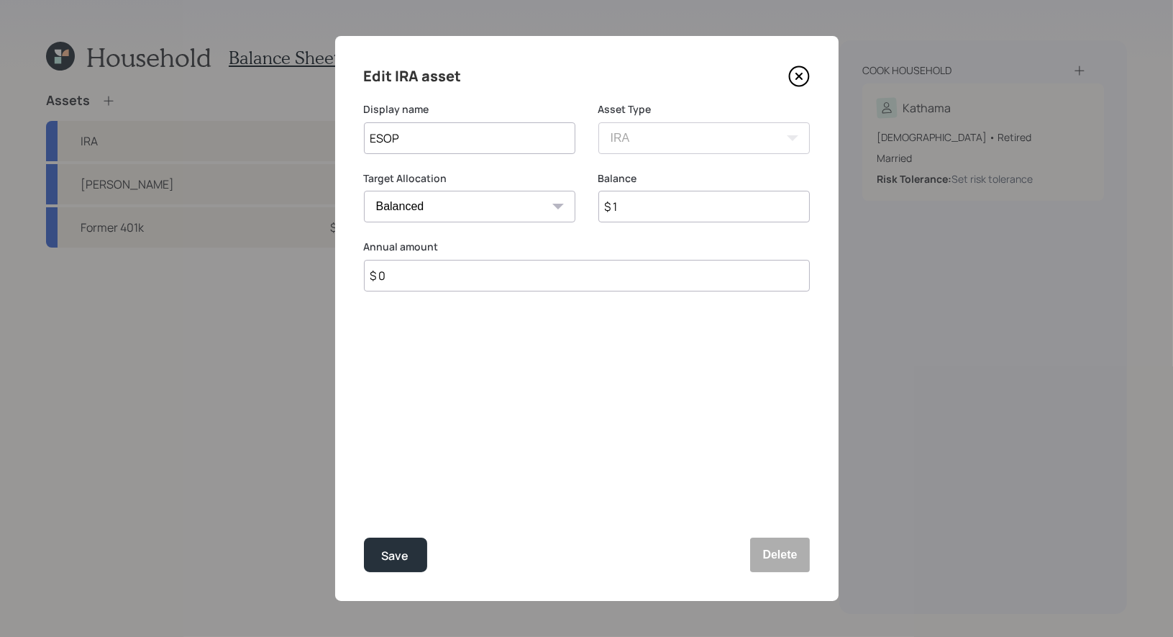
click at [683, 212] on input "$ 1" at bounding box center [705, 207] width 212 height 32
type input "$ 75,000"
click at [390, 557] on div "Save" at bounding box center [395, 555] width 27 height 19
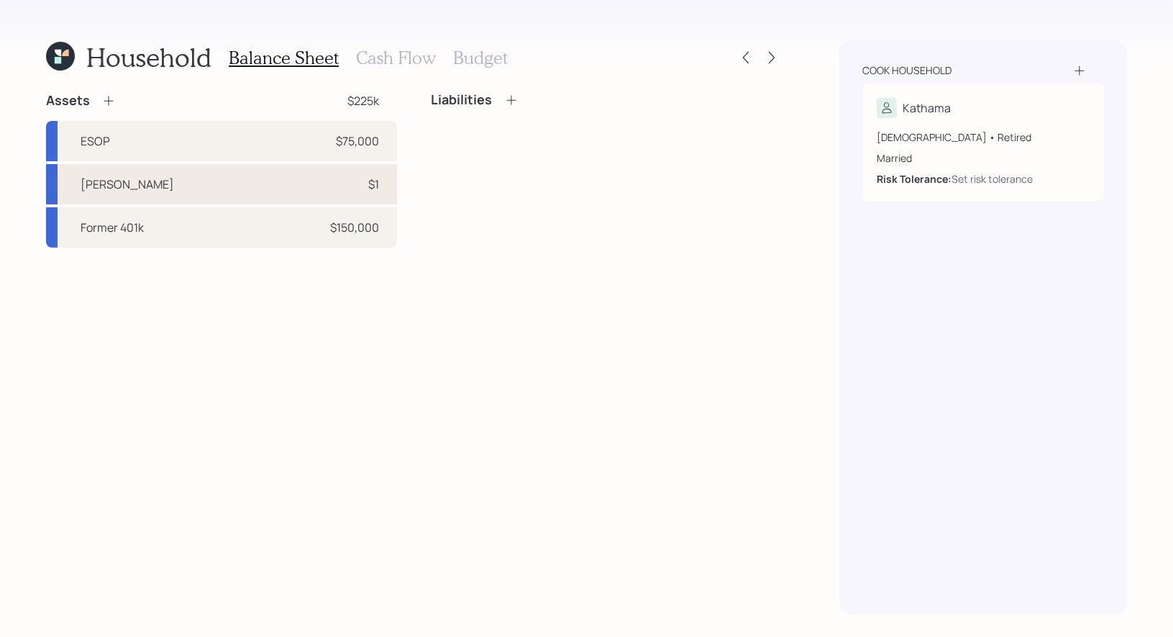
click at [246, 191] on div "Roth IRA $1" at bounding box center [221, 184] width 351 height 40
select select "roth_ira"
select select "balanced"
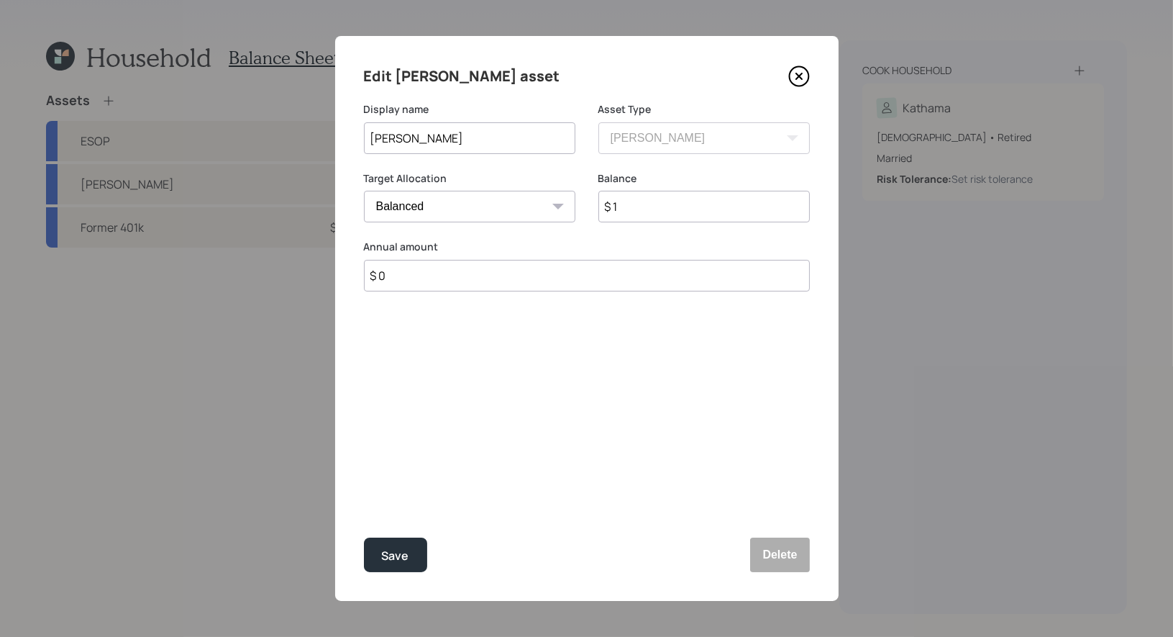
click at [641, 209] on input "$ 1" at bounding box center [705, 207] width 212 height 32
click at [395, 558] on div "Save" at bounding box center [395, 555] width 27 height 19
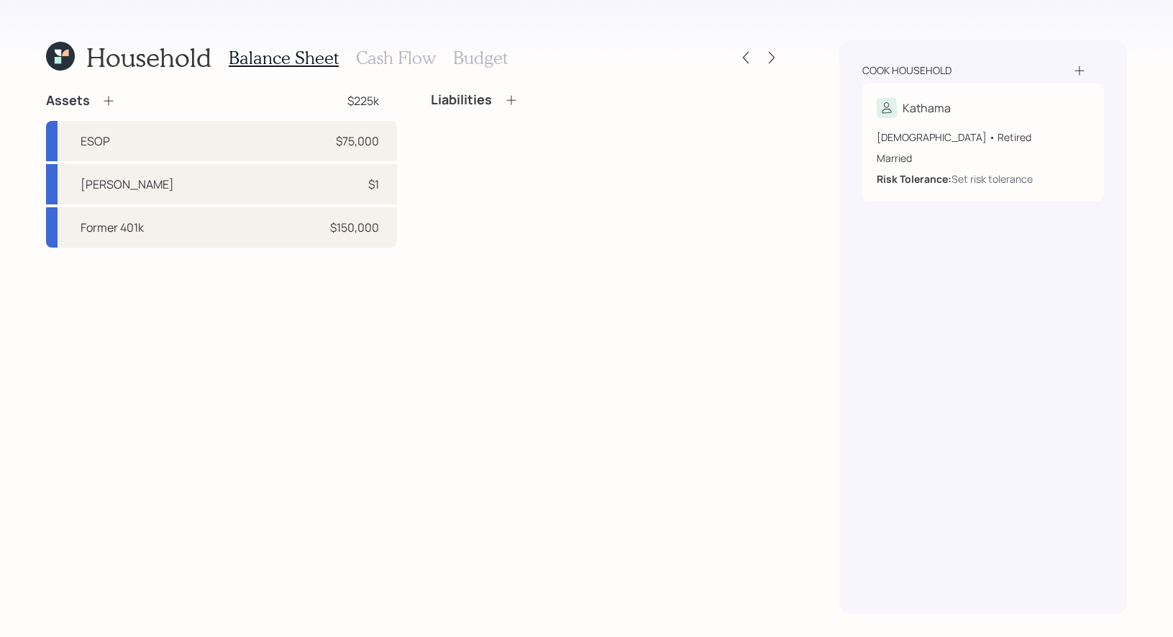
click at [109, 101] on icon at bounding box center [108, 101] width 14 height 14
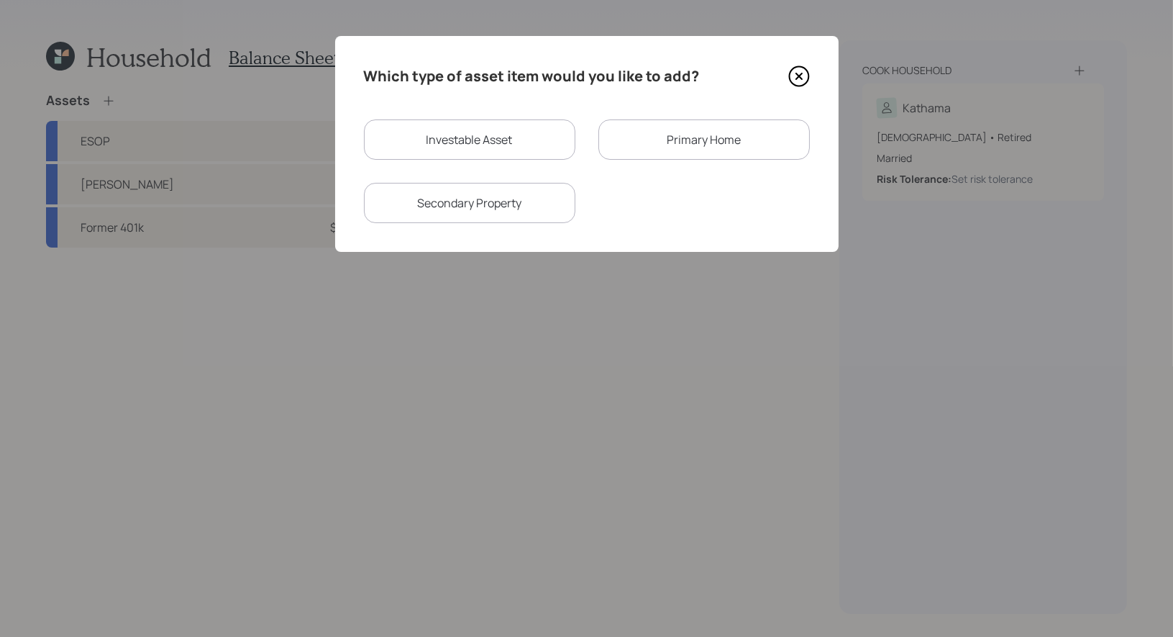
click at [802, 74] on icon at bounding box center [799, 76] width 22 height 22
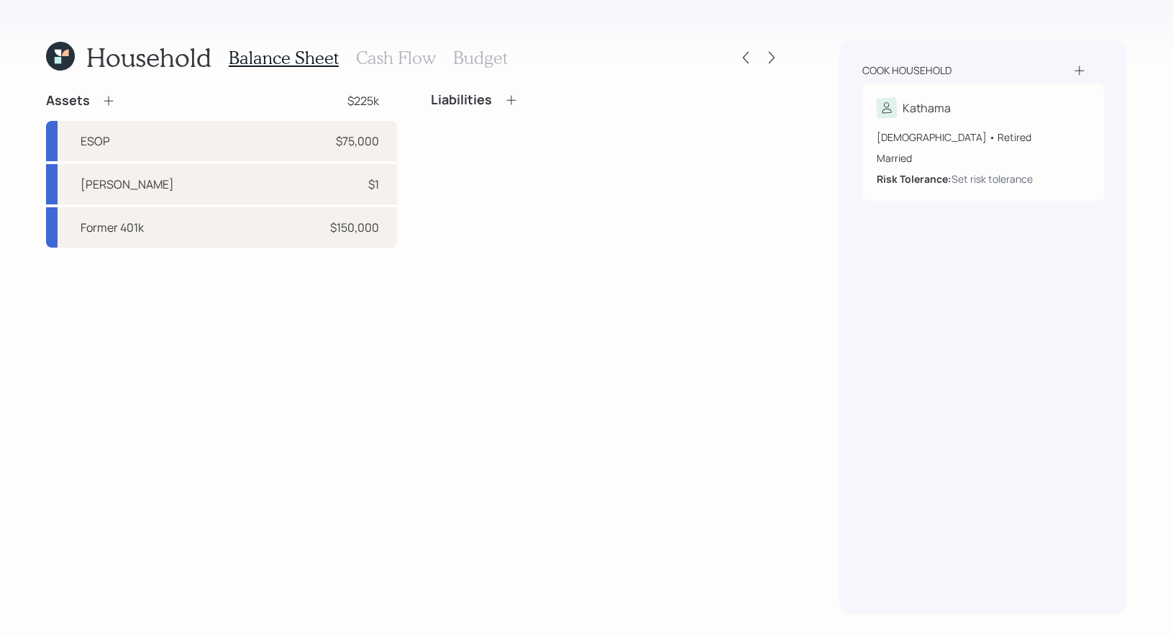
click at [106, 96] on icon at bounding box center [108, 101] width 14 height 14
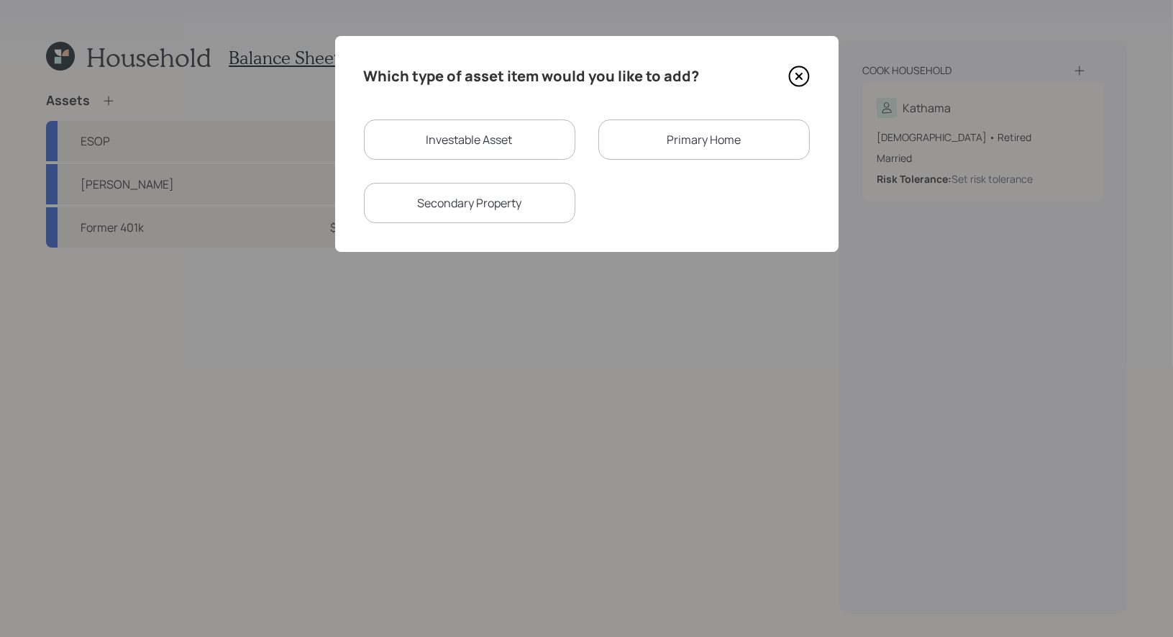
click at [705, 138] on div "Primary Home" at bounding box center [705, 139] width 212 height 40
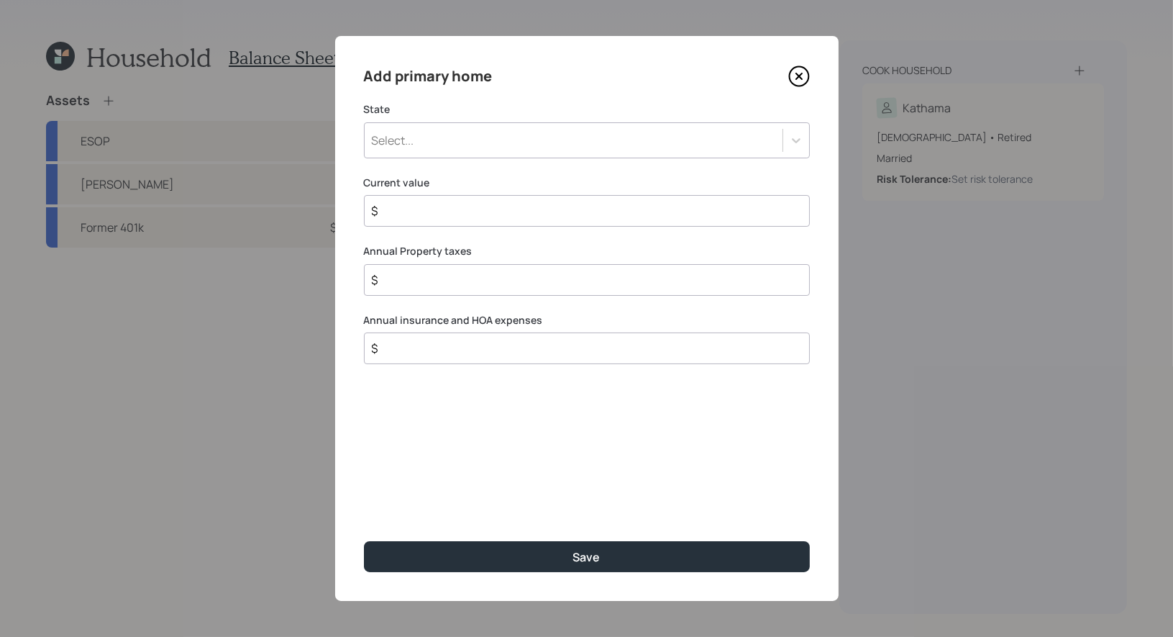
click at [581, 141] on div "Select..." at bounding box center [574, 140] width 418 height 24
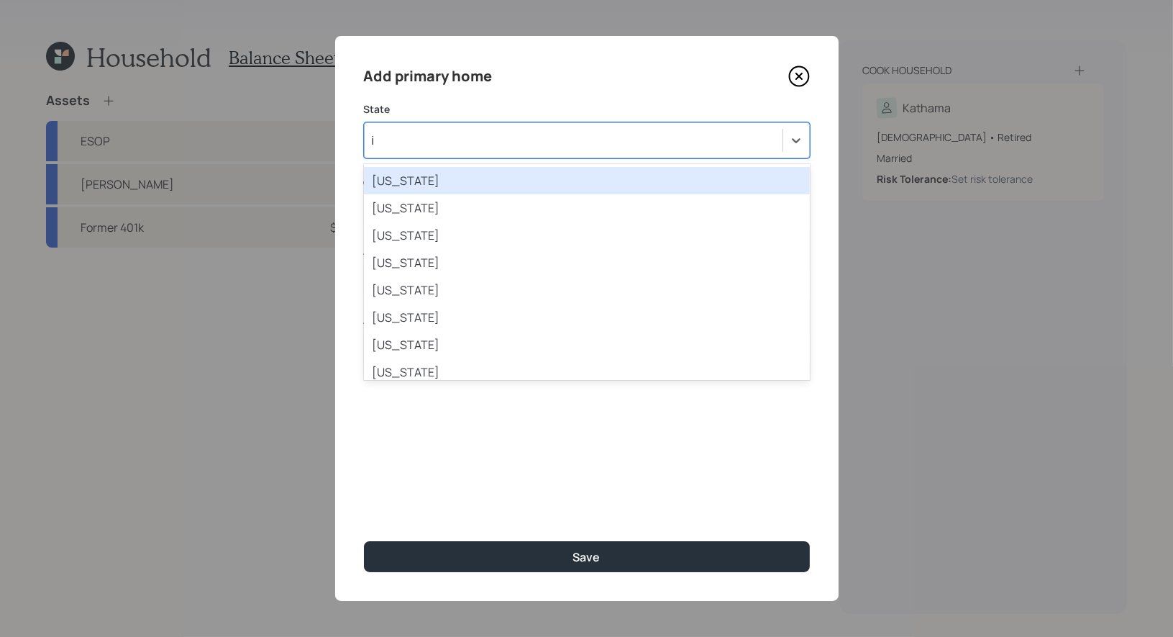
type input "il"
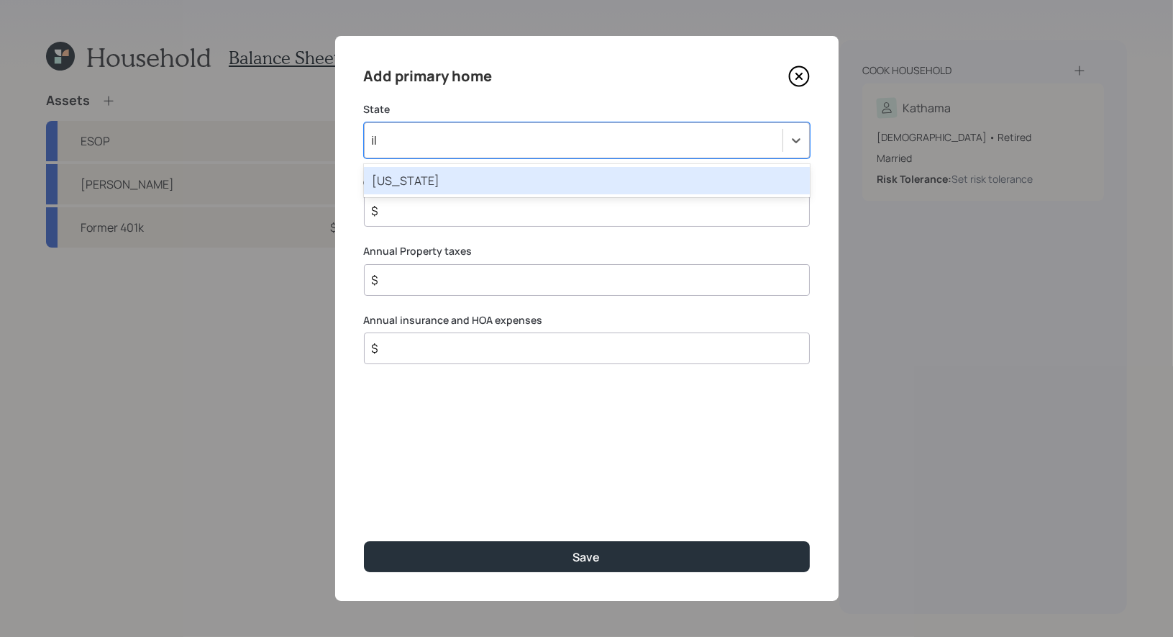
click at [528, 182] on div "Illinois" at bounding box center [587, 180] width 446 height 27
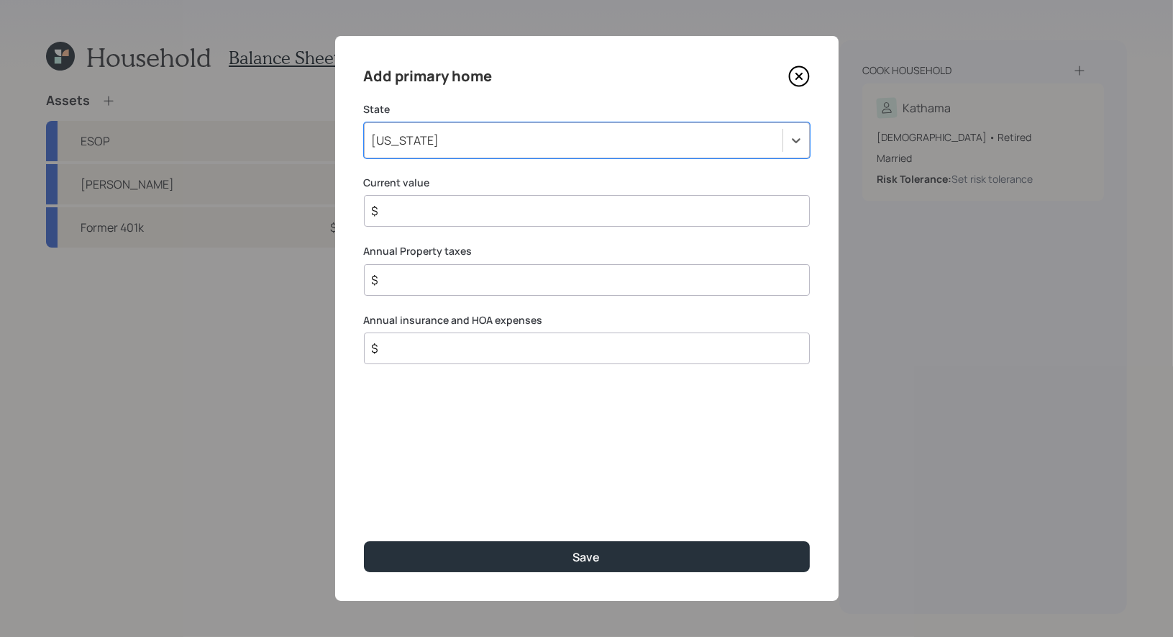
click at [418, 217] on input "$" at bounding box center [581, 210] width 422 height 17
type input "$ 320,000"
click at [417, 282] on input "$" at bounding box center [581, 279] width 422 height 17
type input "$ 4,500"
click at [406, 351] on input "$" at bounding box center [581, 348] width 422 height 17
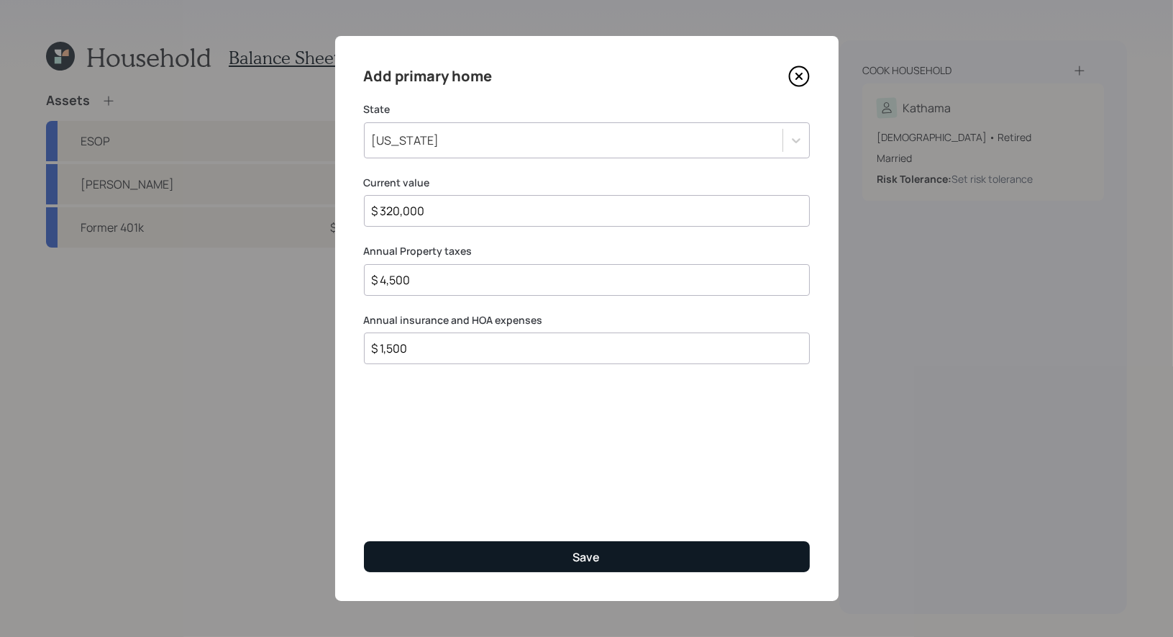
type input "$ 1,500"
click at [419, 548] on button "Save" at bounding box center [587, 556] width 446 height 31
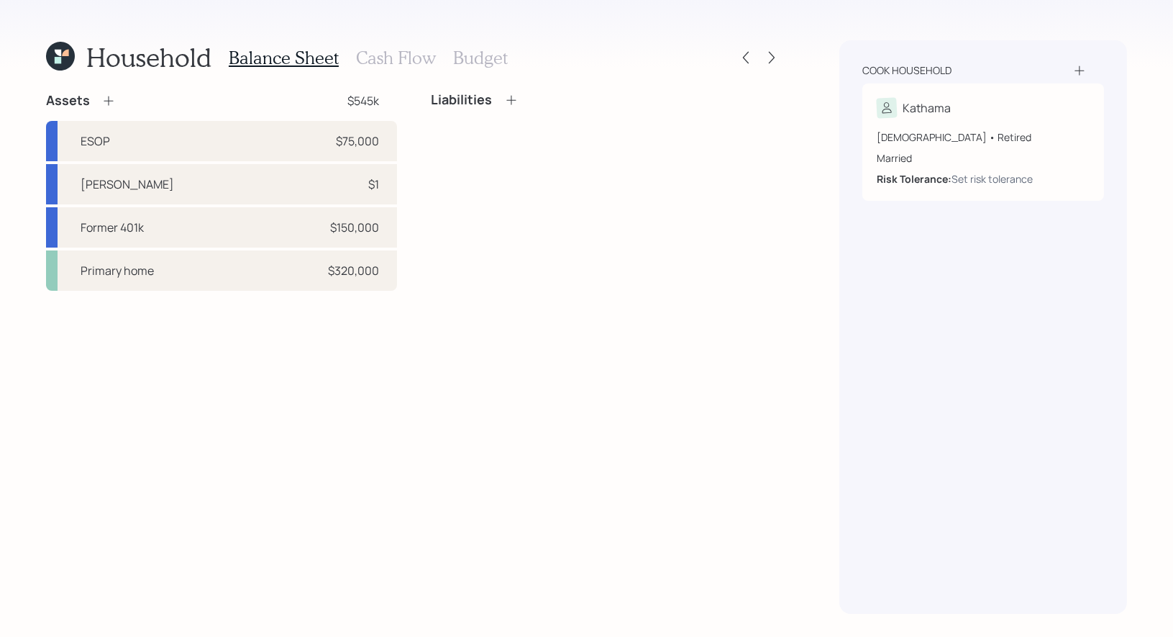
click at [1083, 69] on icon at bounding box center [1080, 70] width 14 height 14
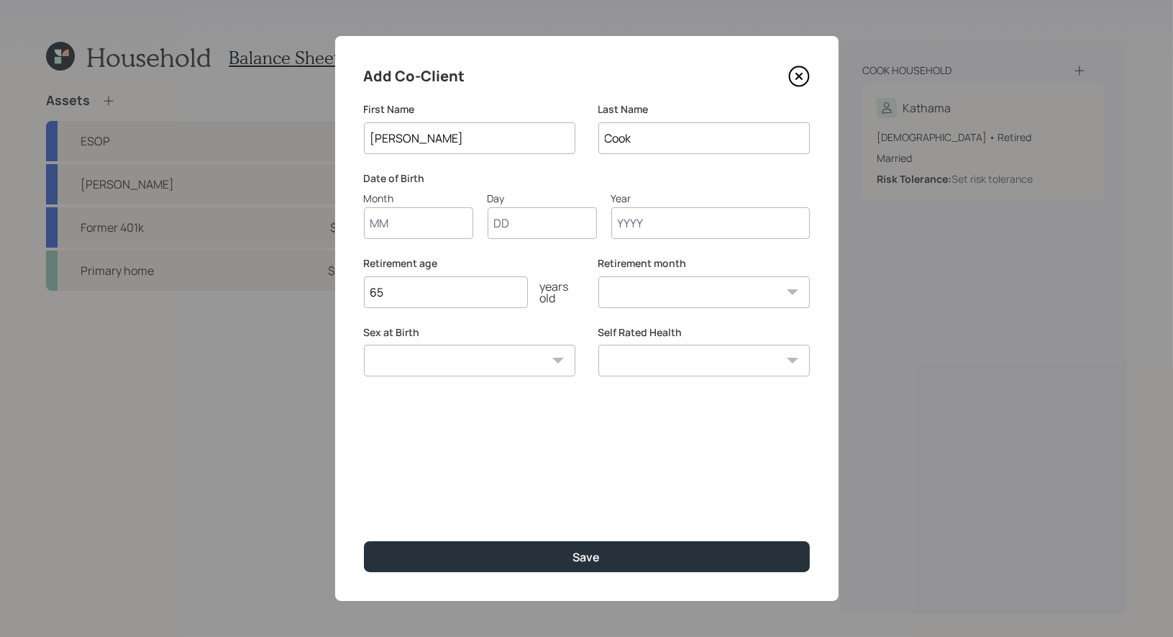
type input "Robert"
click at [429, 231] on input "Month" at bounding box center [418, 223] width 109 height 32
type input "07"
type input "01"
type input "1961"
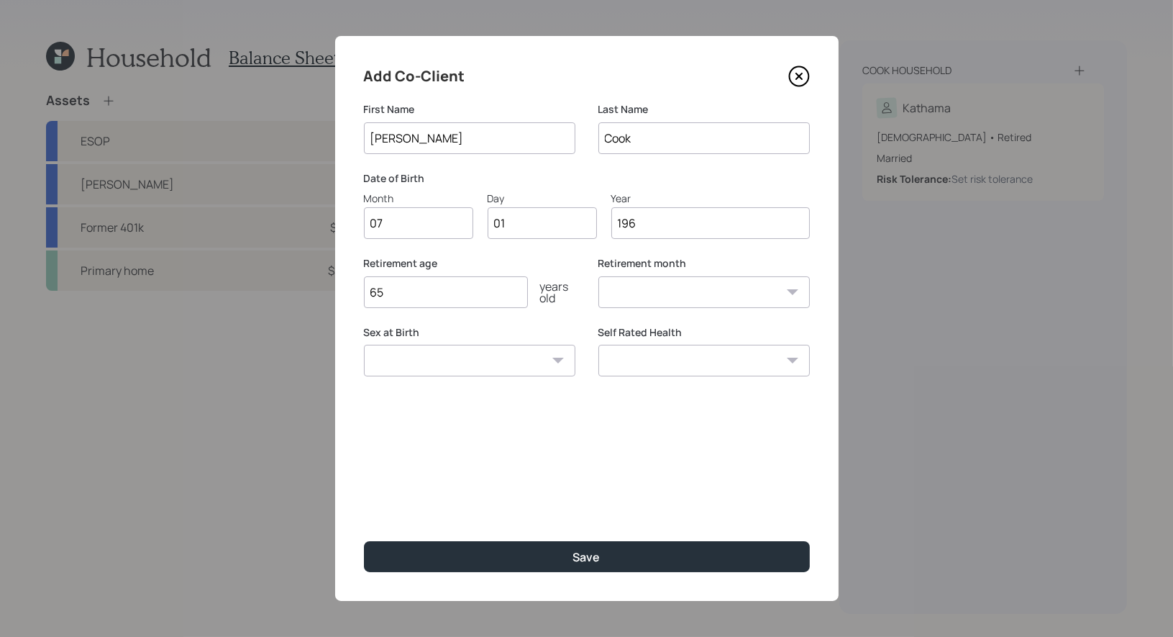
select select "7"
type input "1961"
click at [424, 296] on input "65" at bounding box center [446, 292] width 164 height 32
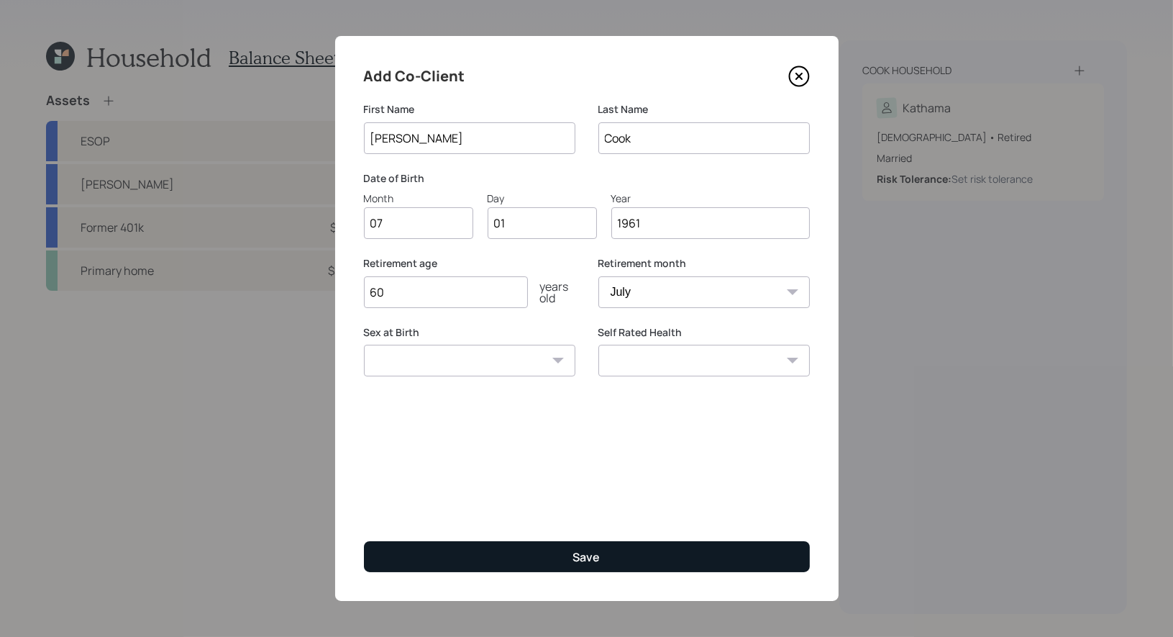
type input "60"
click at [452, 554] on button "Save" at bounding box center [587, 556] width 446 height 31
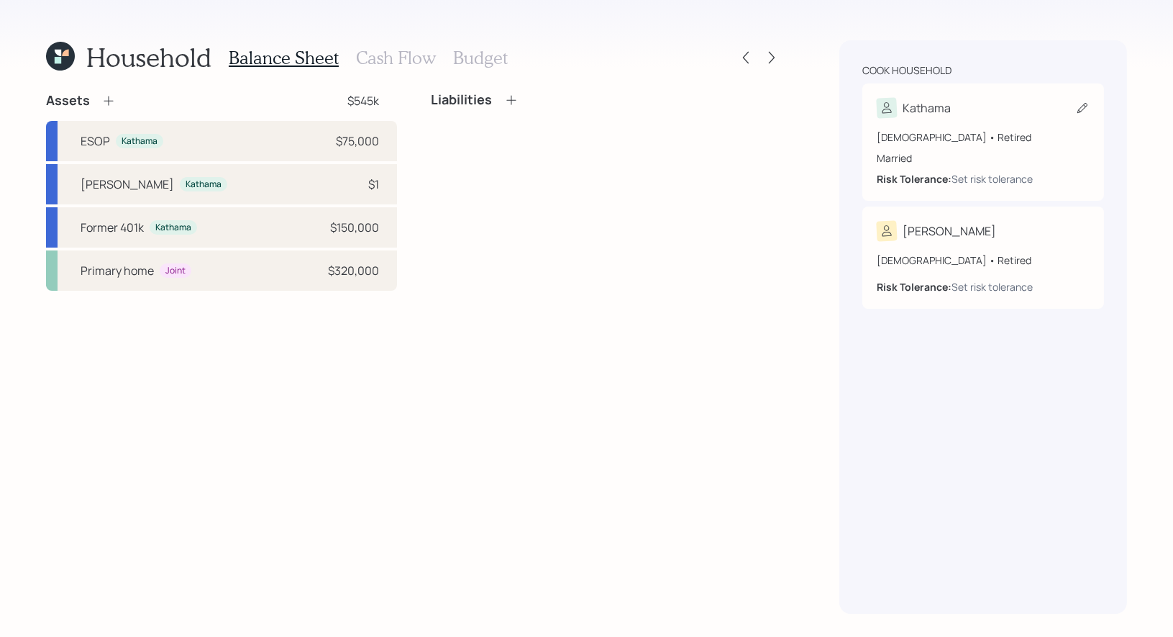
click at [1083, 106] on icon at bounding box center [1082, 108] width 14 height 14
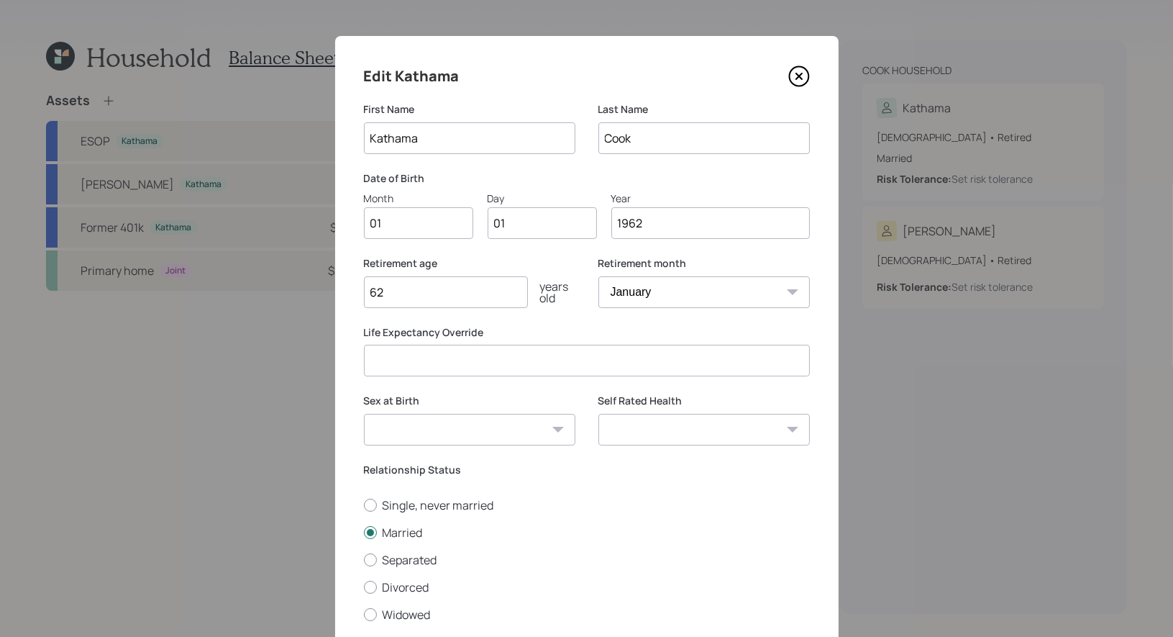
click at [413, 230] on input "01" at bounding box center [418, 223] width 109 height 32
type input "09"
type input "0"
type input "28"
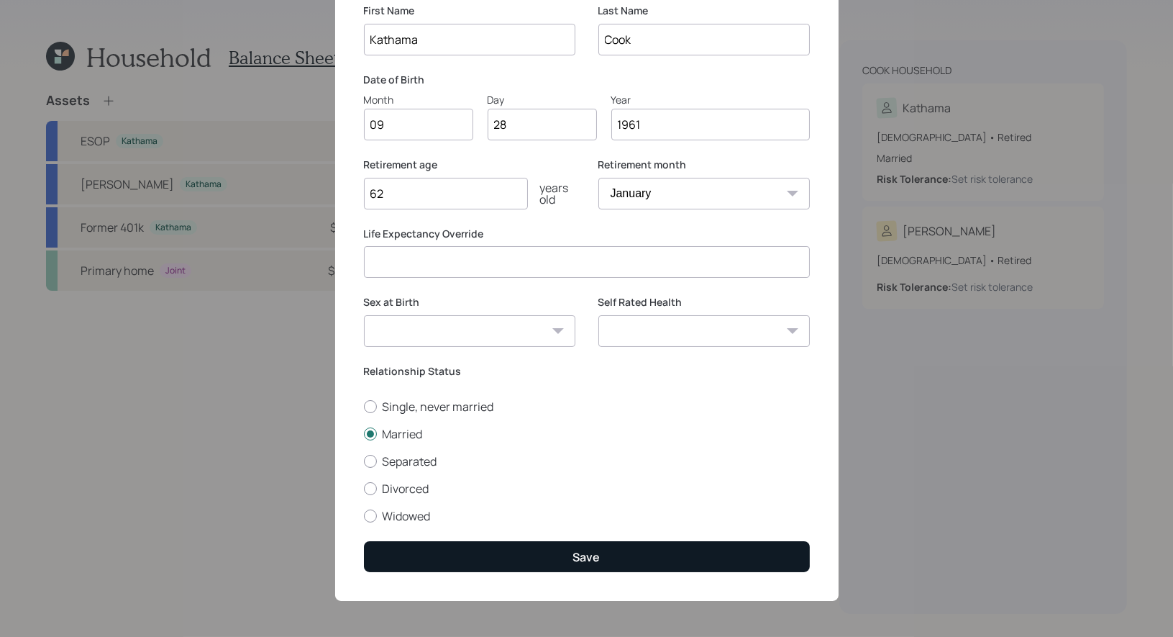
type input "1961"
click at [511, 555] on button "Save" at bounding box center [587, 556] width 446 height 31
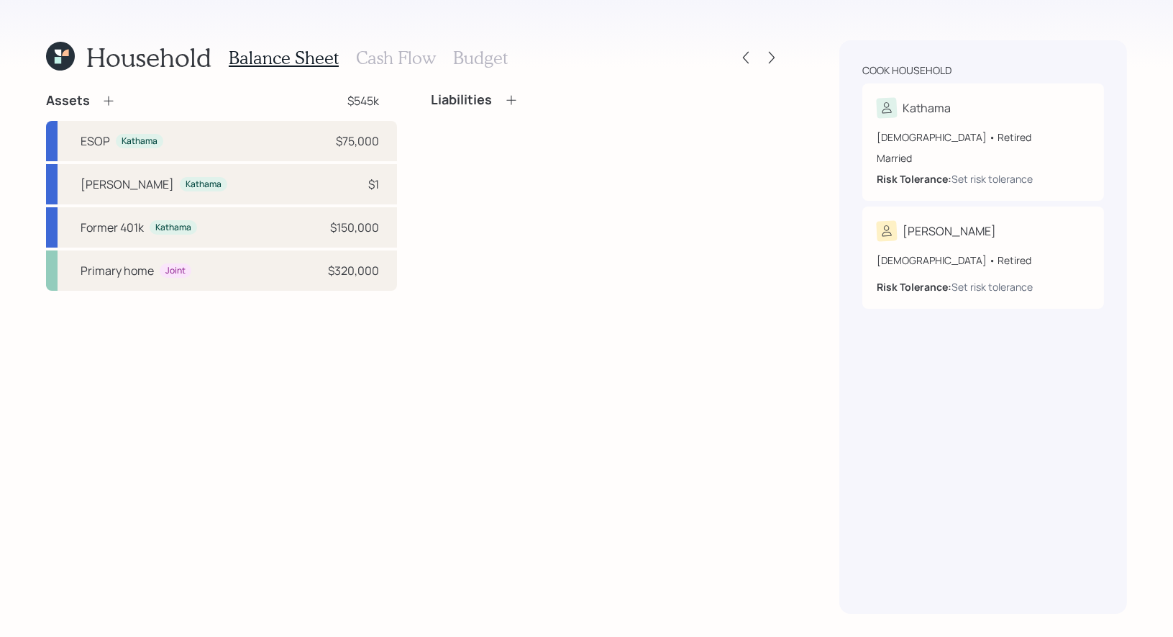
click at [510, 101] on icon at bounding box center [510, 99] width 9 height 9
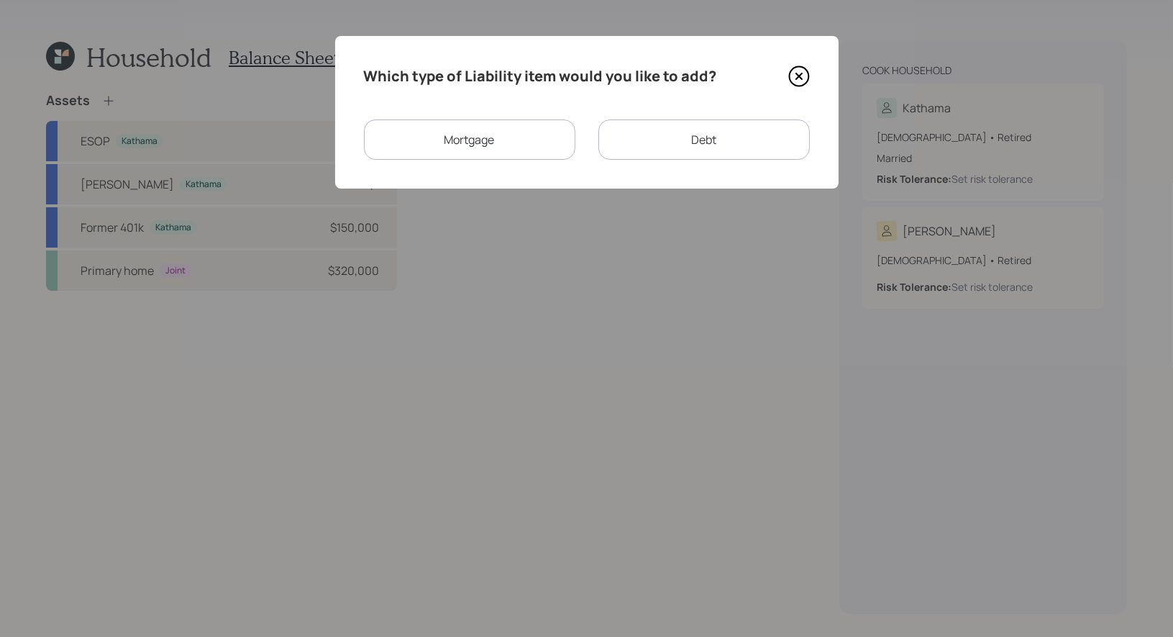
click at [652, 150] on div "Debt" at bounding box center [705, 139] width 212 height 40
select select "credit_card"
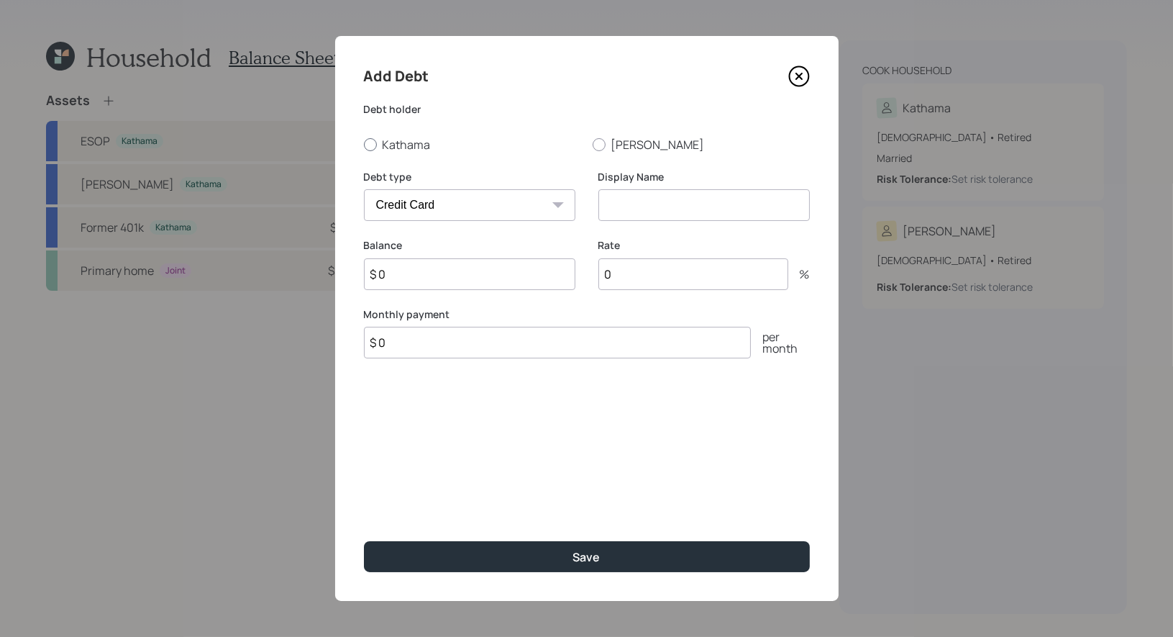
click at [368, 145] on div at bounding box center [370, 144] width 13 height 13
click at [364, 145] on input "Kathama" at bounding box center [363, 144] width 1 height 1
radio input "true"
click at [417, 197] on select "Car Credit Card Medical Student Other" at bounding box center [470, 205] width 212 height 32
select select "car"
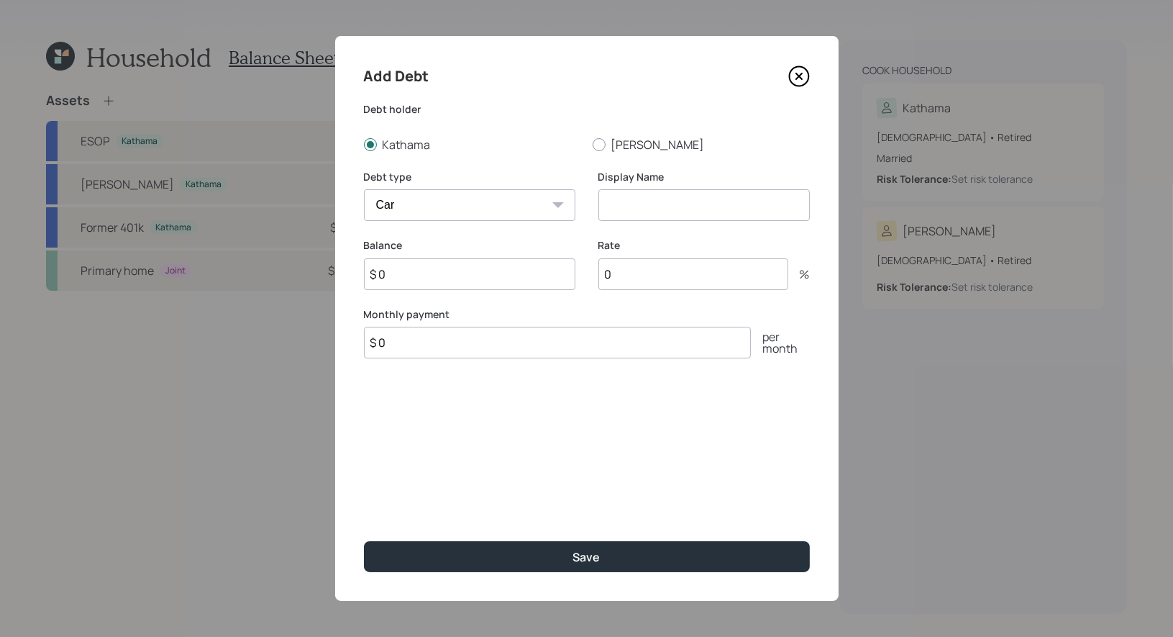
click at [663, 210] on input at bounding box center [705, 205] width 212 height 32
type input "Car Loan"
click at [487, 273] on input "$ 0" at bounding box center [470, 274] width 212 height 32
type input "$ 8,000"
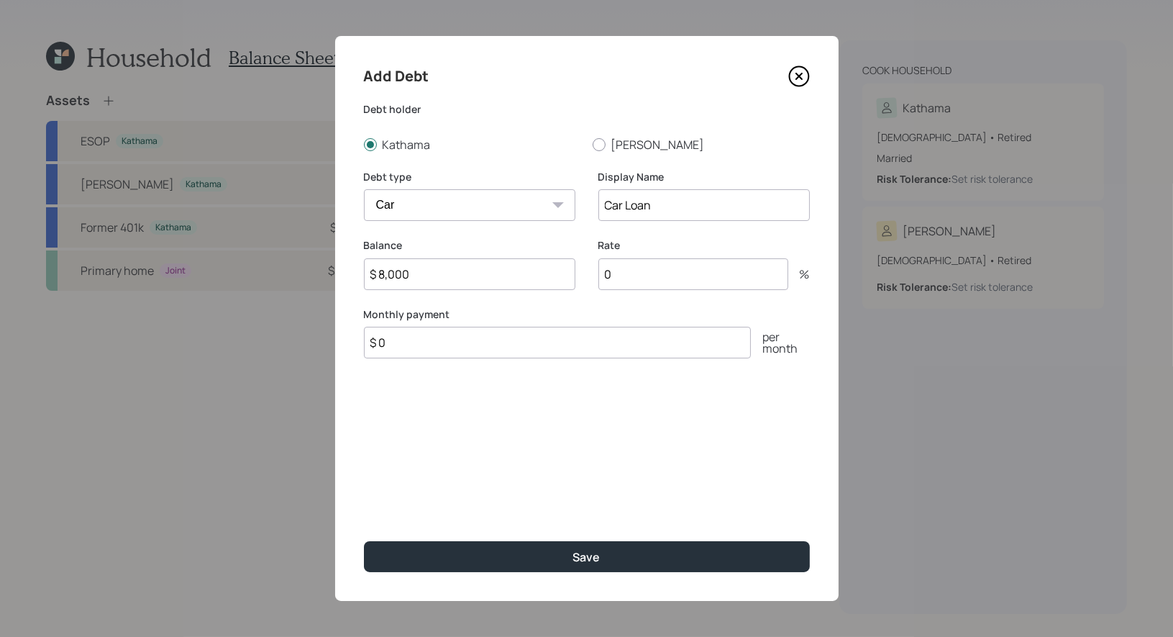
click at [463, 340] on input "$ 0" at bounding box center [557, 343] width 387 height 32
type input "$ 550"
click at [656, 275] on input "0" at bounding box center [694, 274] width 190 height 32
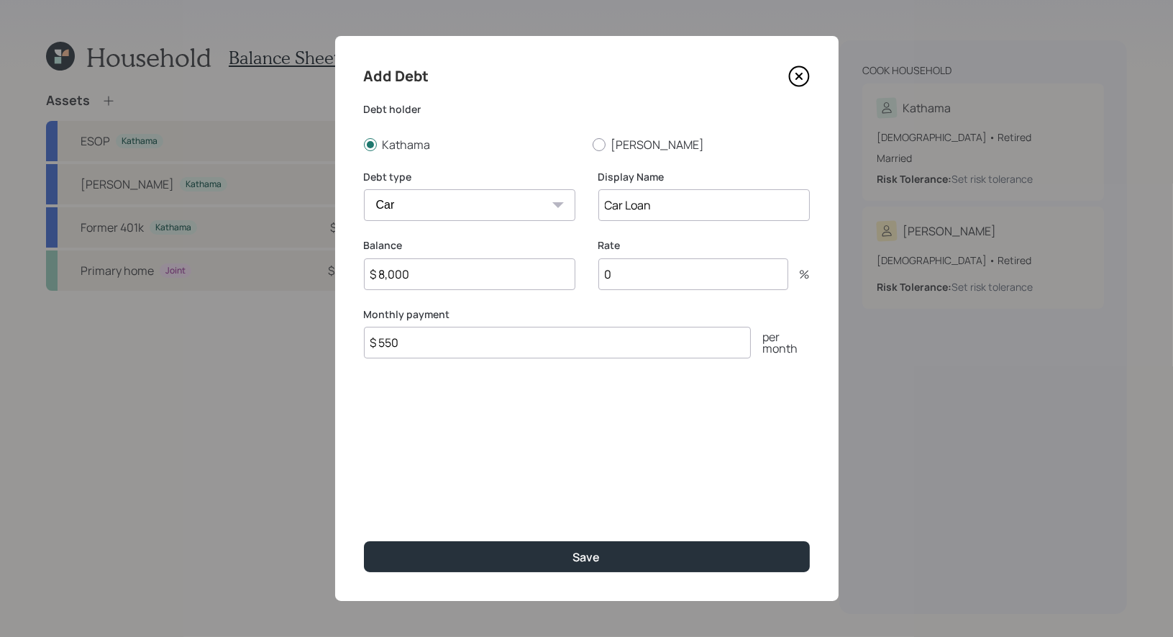
click at [656, 275] on input "0" at bounding box center [694, 274] width 190 height 32
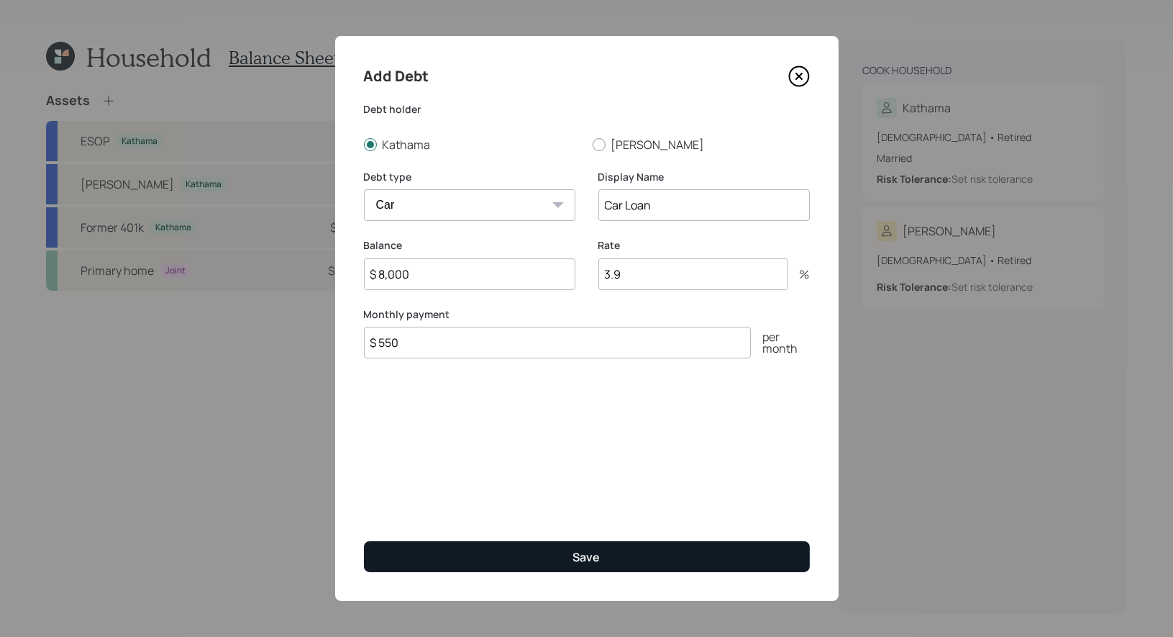
type input "3.9"
click at [500, 558] on button "Save" at bounding box center [587, 556] width 446 height 31
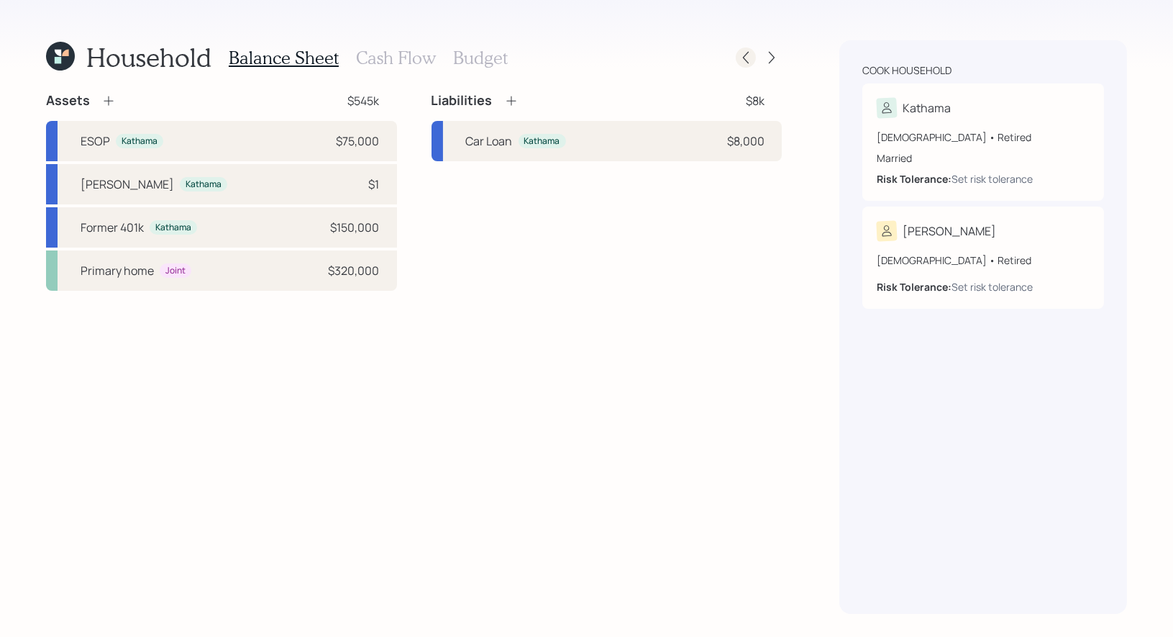
click at [746, 57] on icon at bounding box center [746, 57] width 14 height 14
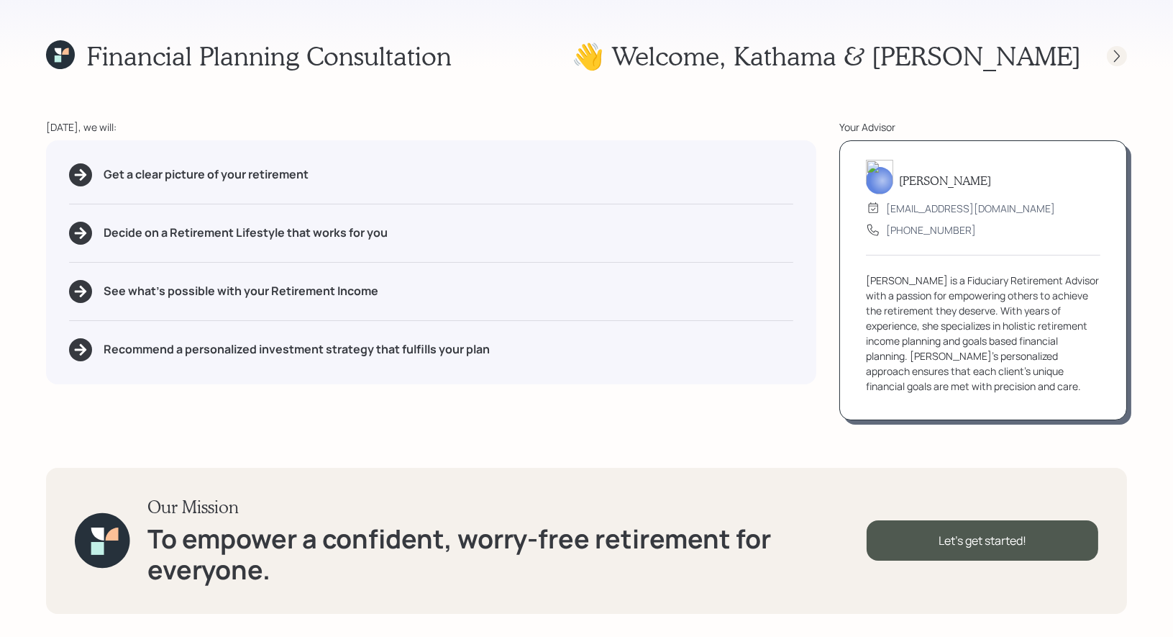
click at [1117, 56] on icon at bounding box center [1117, 56] width 14 height 14
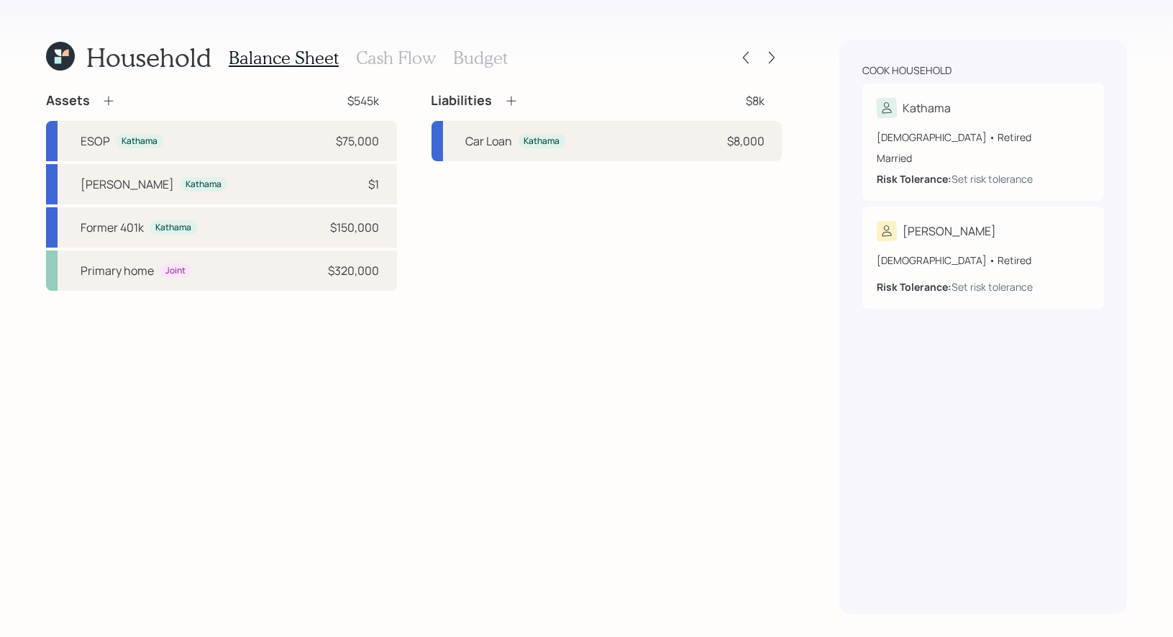
click at [50, 56] on icon at bounding box center [60, 56] width 29 height 29
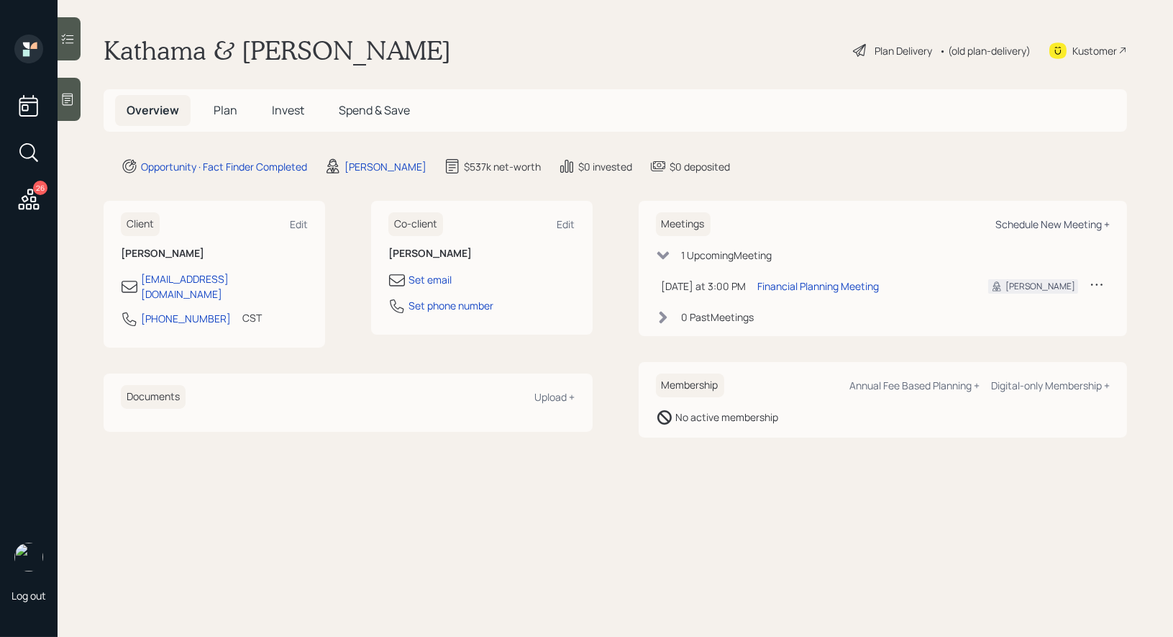
click at [1047, 223] on div "Schedule New Meeting +" at bounding box center [1053, 224] width 114 height 14
select select "8b79112e-3cfb-44f9-89e7-15267fe946c1"
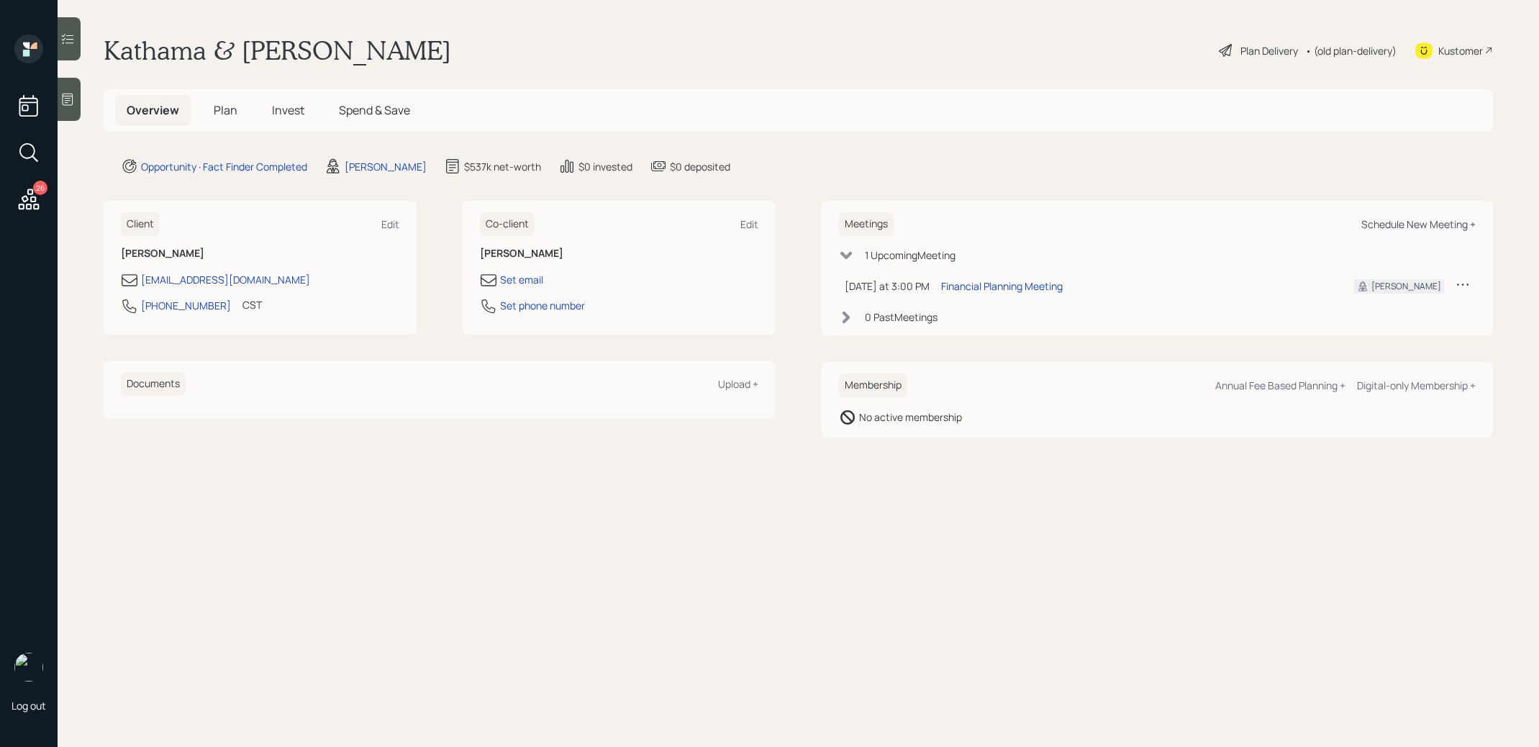
click at [1380, 225] on div "Schedule New Meeting +" at bounding box center [1418, 224] width 114 height 14
select select "8b79112e-3cfb-44f9-89e7-15267fe946c1"
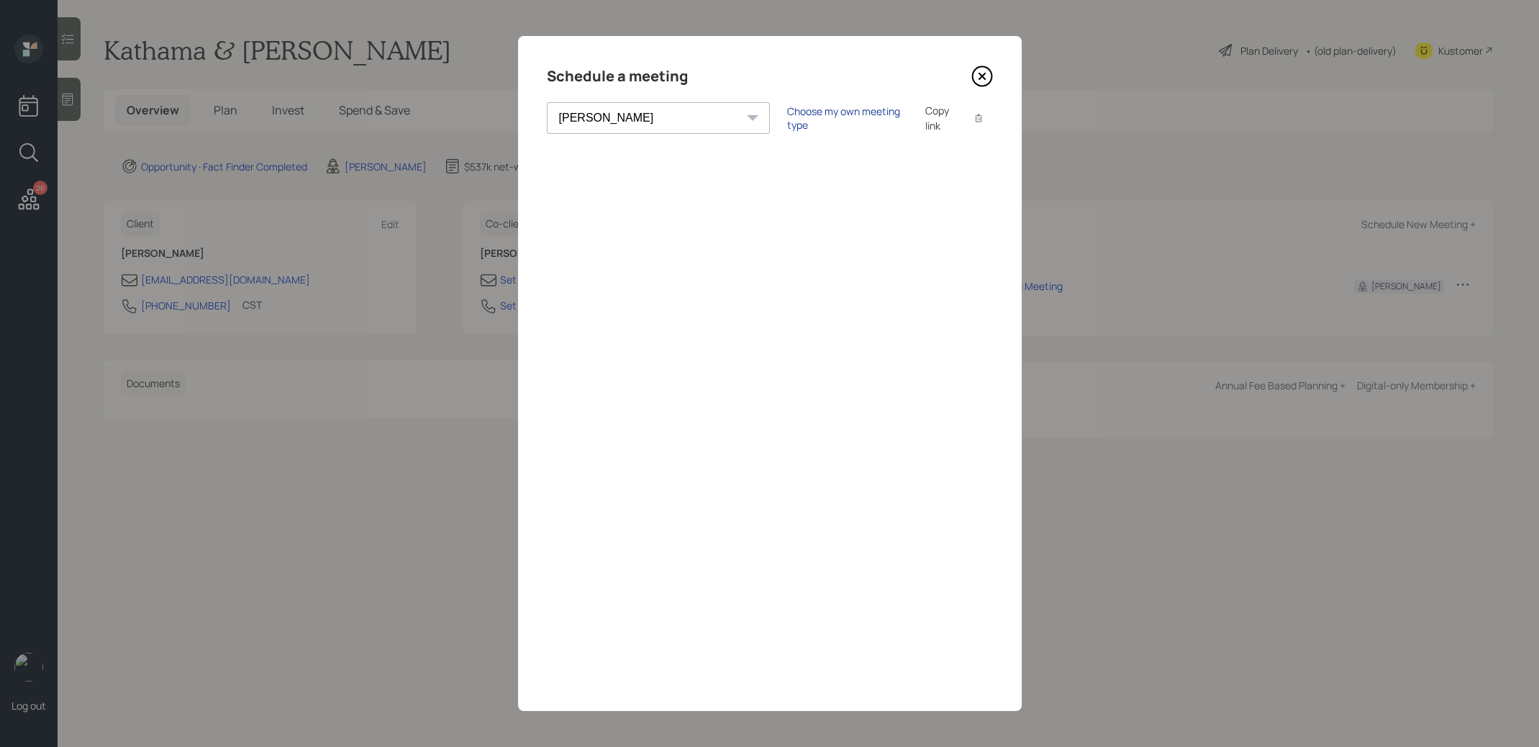
click at [790, 121] on div "Choose my own meeting type" at bounding box center [847, 117] width 121 height 27
click at [981, 76] on icon at bounding box center [981, 76] width 6 height 6
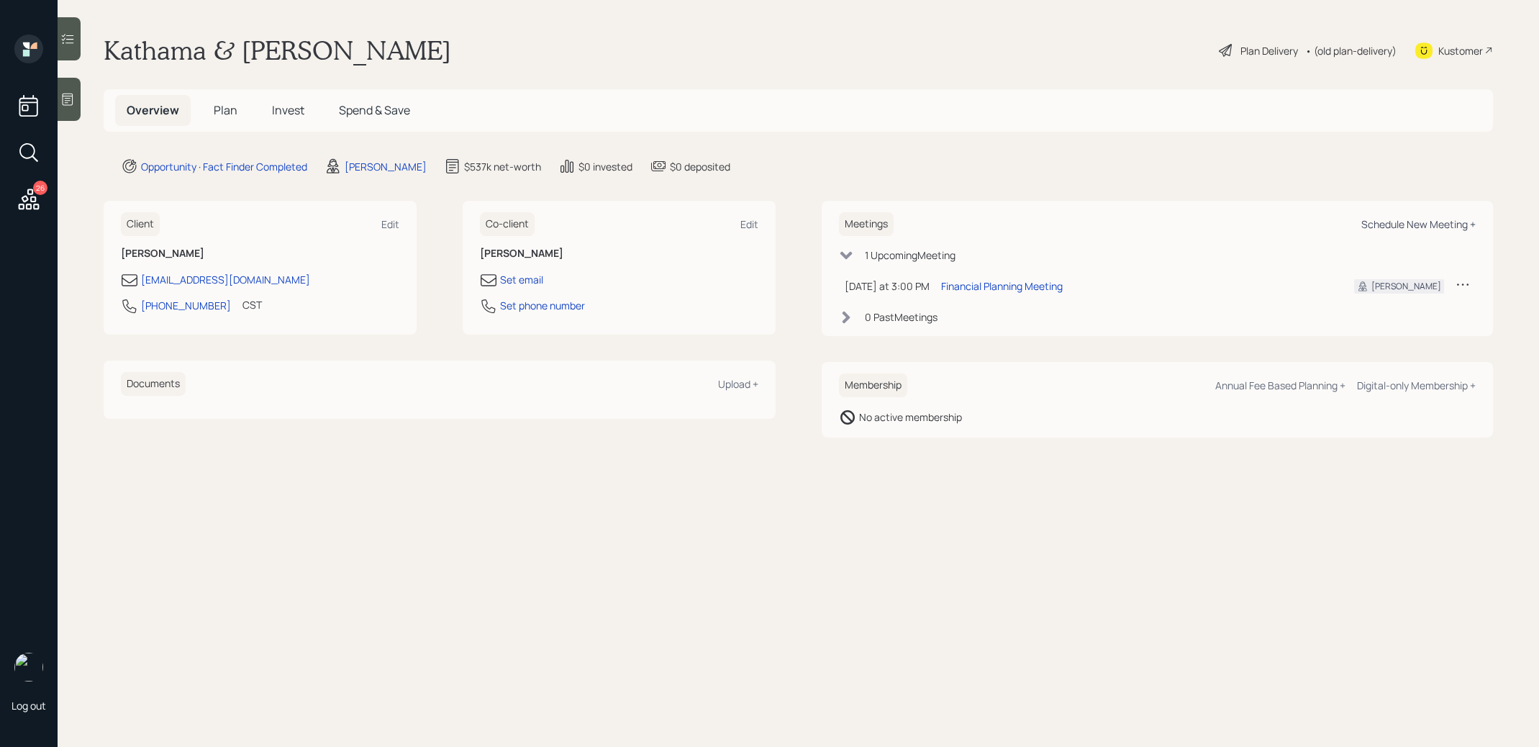
click at [1433, 225] on div "Schedule New Meeting +" at bounding box center [1418, 224] width 114 height 14
select select "8b79112e-3cfb-44f9-89e7-15267fe946c1"
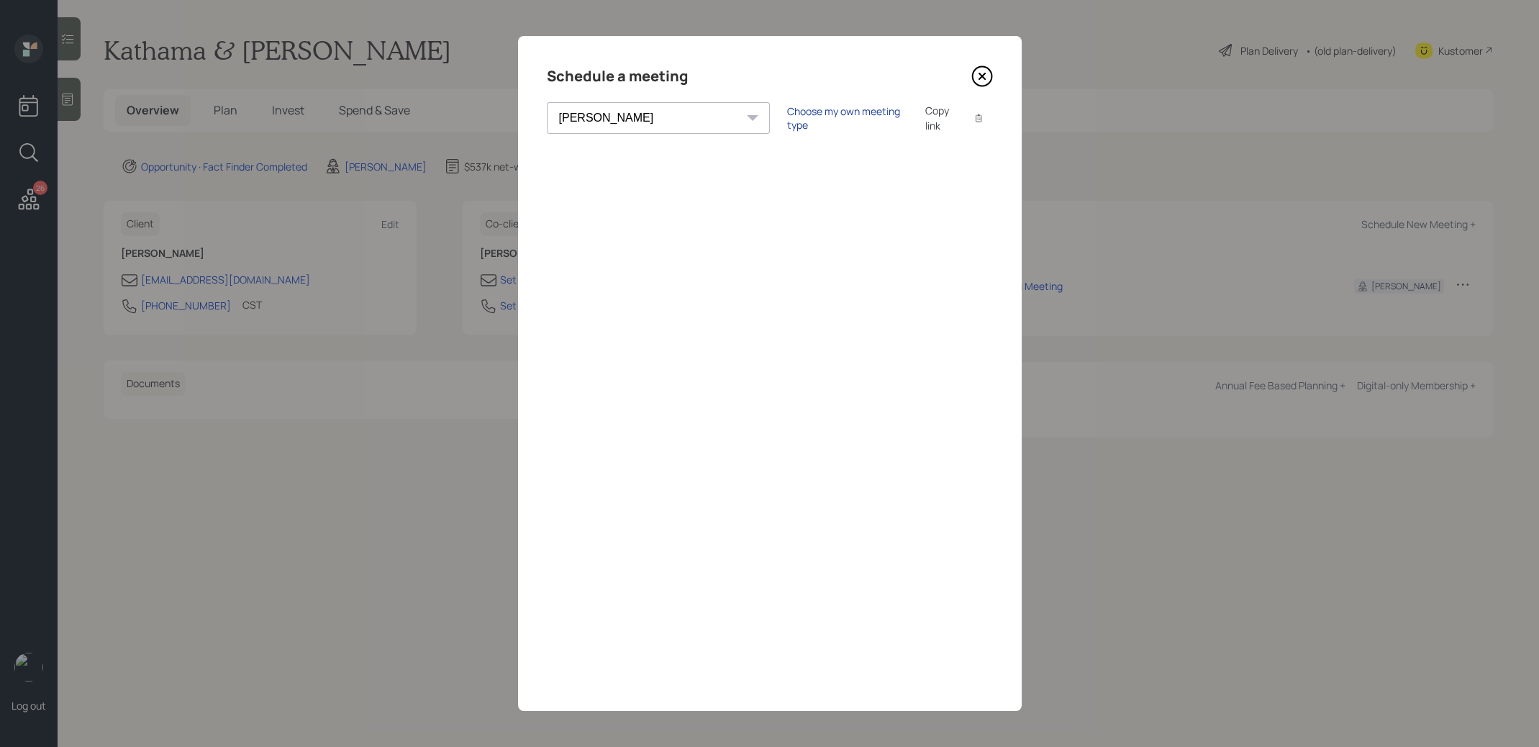
click at [787, 114] on div "Choose my own meeting type" at bounding box center [847, 117] width 121 height 27
click at [982, 73] on icon at bounding box center [982, 76] width 22 height 22
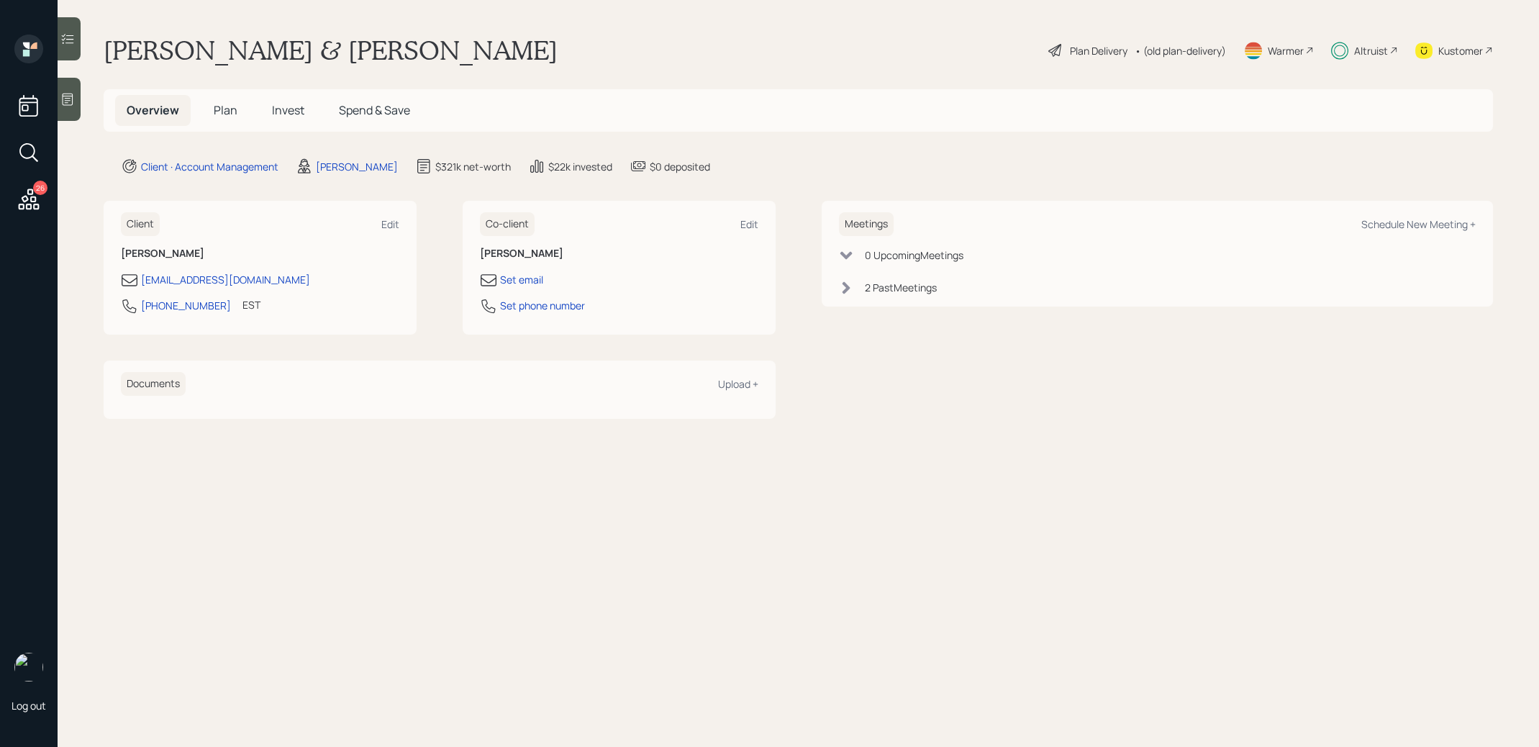
click at [277, 112] on span "Invest" at bounding box center [288, 110] width 32 height 16
